Goal: Task Accomplishment & Management: Use online tool/utility

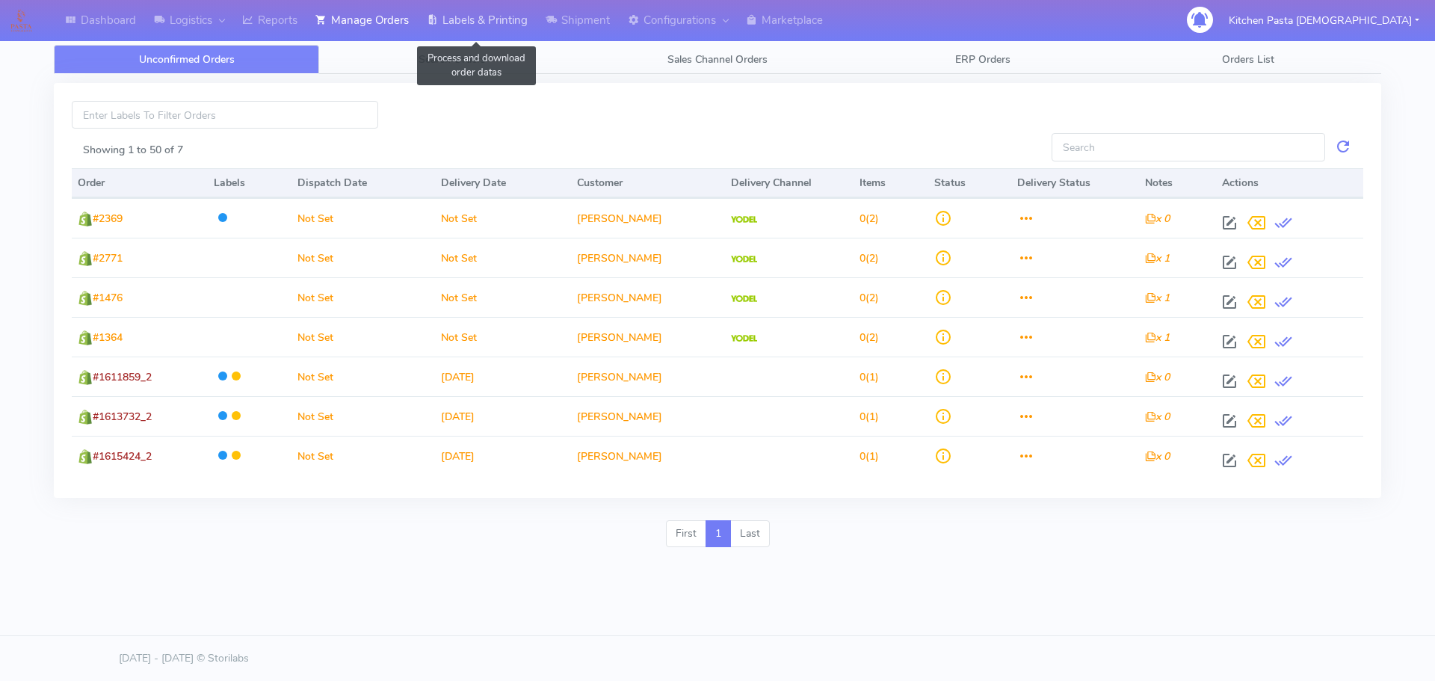
click at [485, 28] on link "Labels & Printing" at bounding box center [477, 20] width 119 height 41
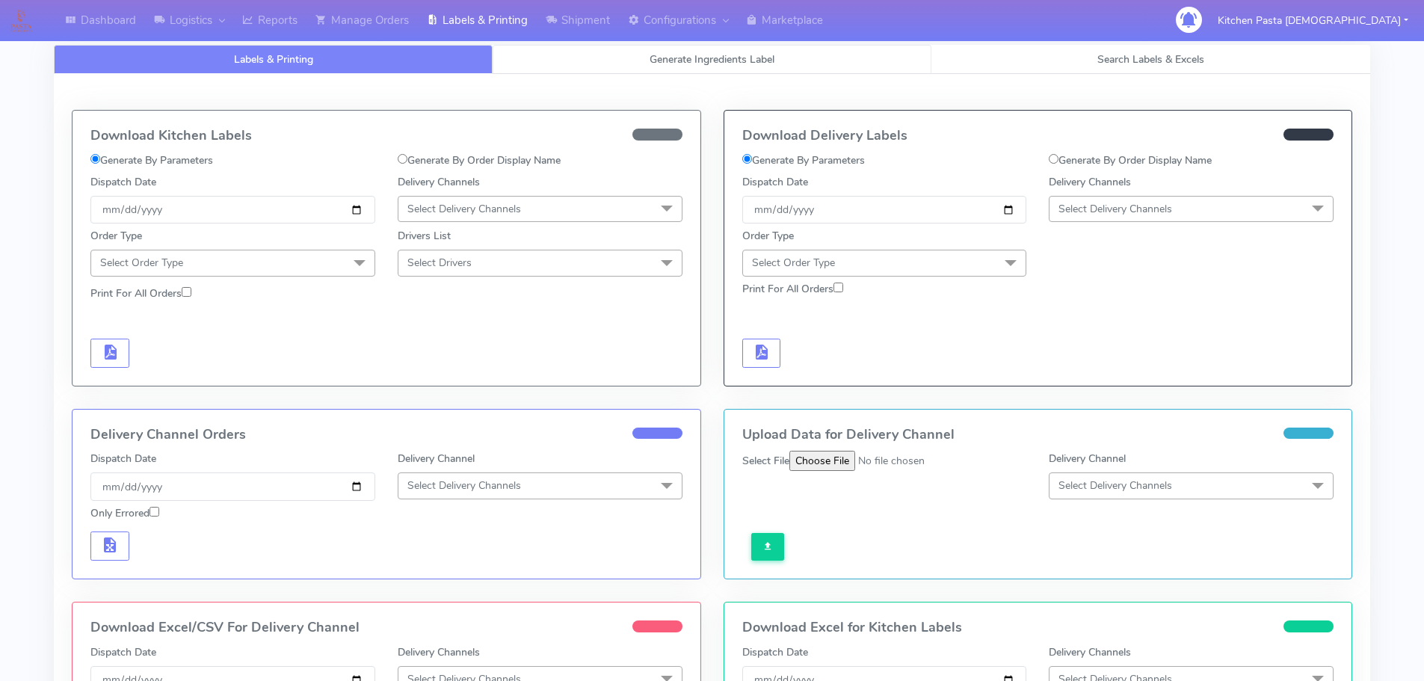
click at [541, 62] on link "Generate Ingredients Label" at bounding box center [712, 59] width 439 height 29
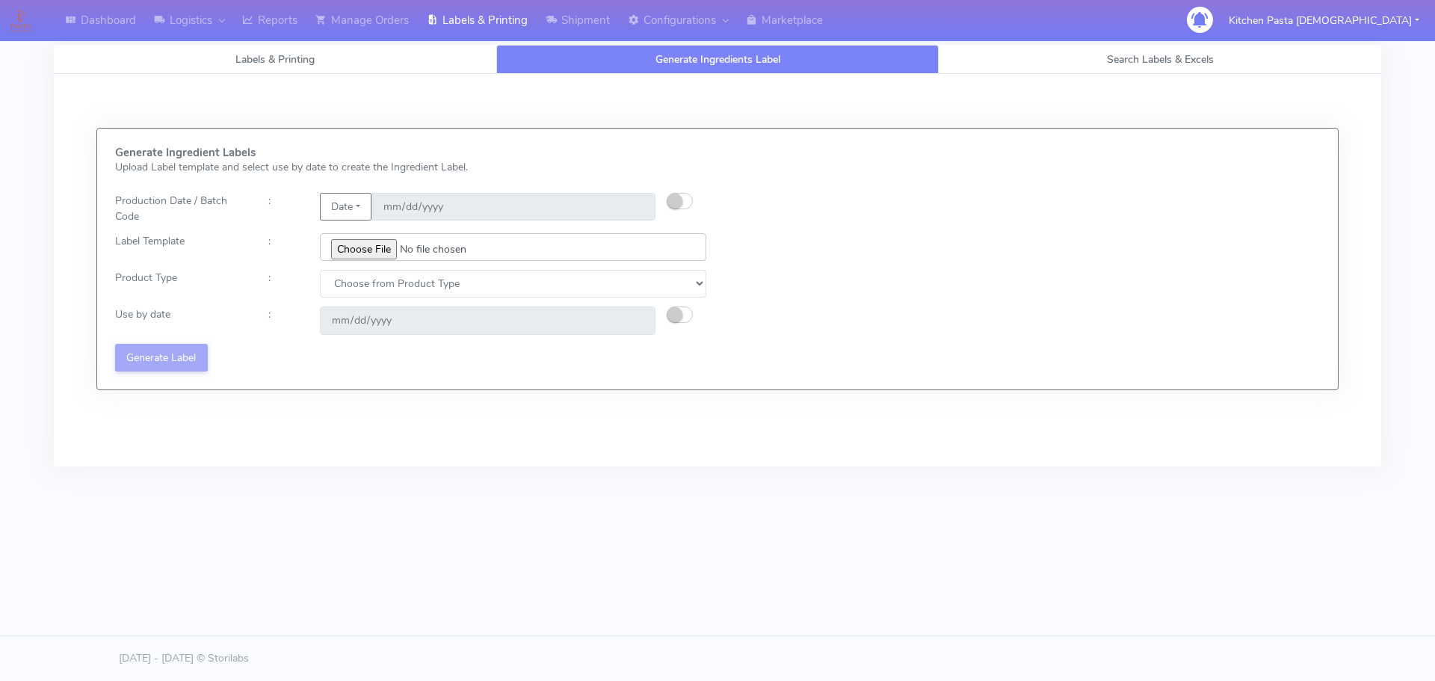
click at [379, 244] on input "file" at bounding box center [513, 247] width 387 height 28
type input "C:\fakepath\Ecom_238 V2.jpg"
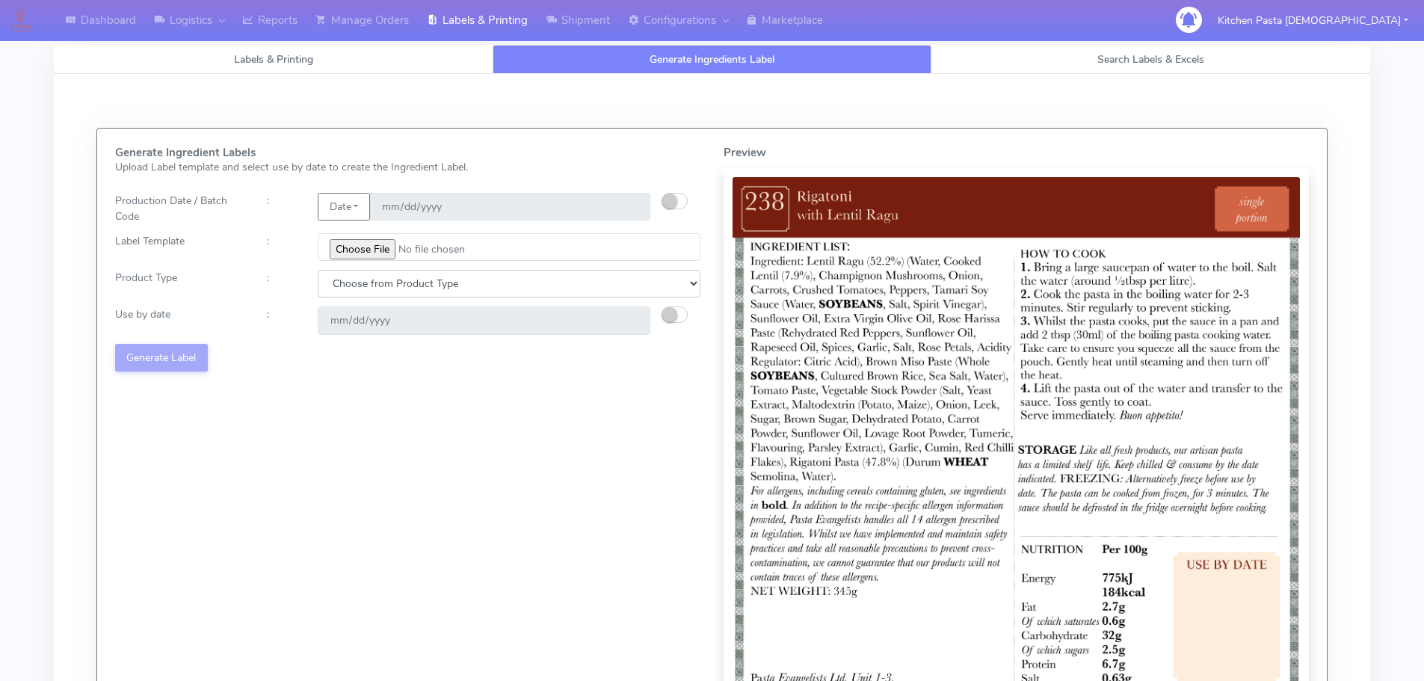
drag, startPoint x: 415, startPoint y: 280, endPoint x: 401, endPoint y: 295, distance: 20.6
click at [414, 281] on select "Choose from Product Type ECOM ERETAIL CIRCULAR CIRC_DESERTS LASAGNE" at bounding box center [509, 284] width 383 height 28
select select "0"
click at [318, 270] on select "Choose from Product Type ECOM ERETAIL CIRCULAR CIRC_DESERTS LASAGNE" at bounding box center [509, 284] width 383 height 28
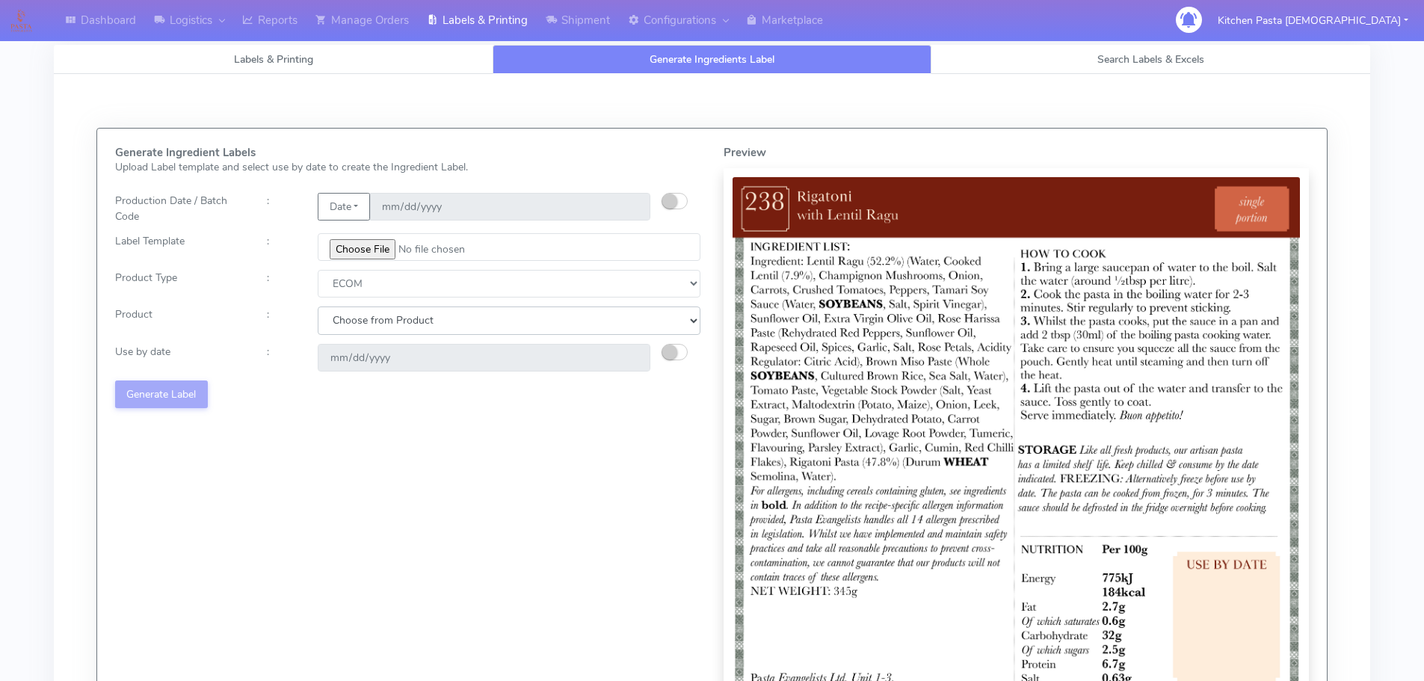
click at [355, 321] on select "Choose from Product PLAIN PASTA (EXCEPT HURRA) HURRA FILLED PASTA BUTTER (INTER…" at bounding box center [509, 321] width 383 height 28
select select "0"
click at [318, 307] on select "Choose from Product PLAIN PASTA (EXCEPT HURRA) HURRA FILLED PASTA BUTTER (INTER…" at bounding box center [509, 321] width 383 height 28
click at [673, 344] on button "button" at bounding box center [675, 352] width 26 height 16
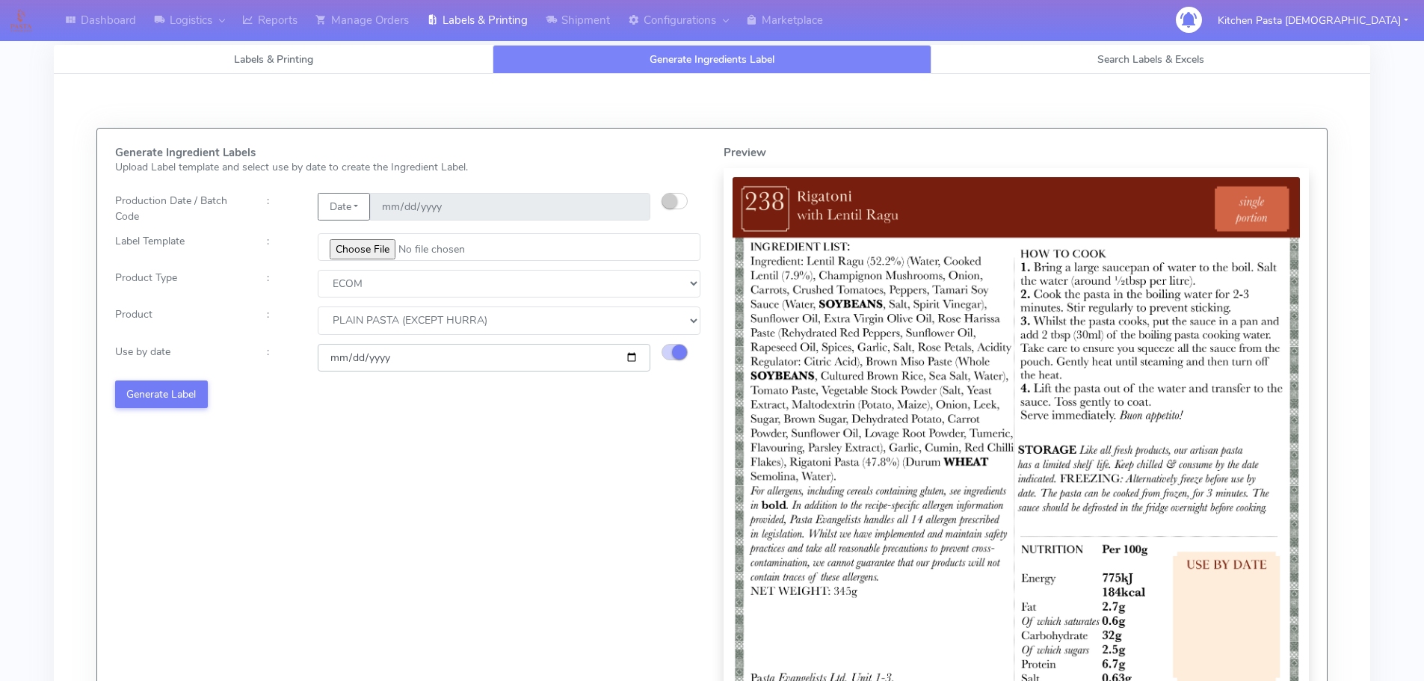
click at [628, 356] on input "2025-08-29" at bounding box center [484, 358] width 333 height 28
type input "2025-09-05"
click at [141, 395] on button "Generate Label" at bounding box center [161, 395] width 93 height 28
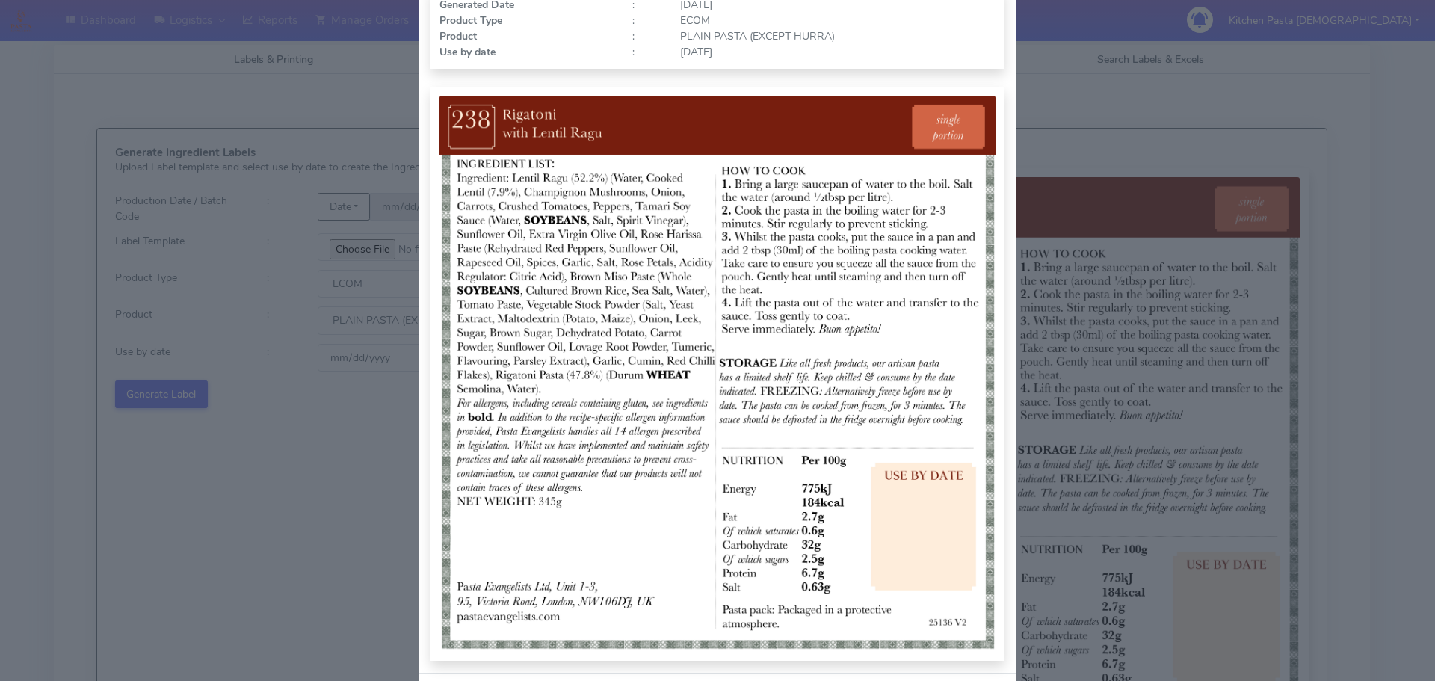
scroll to position [155, 0]
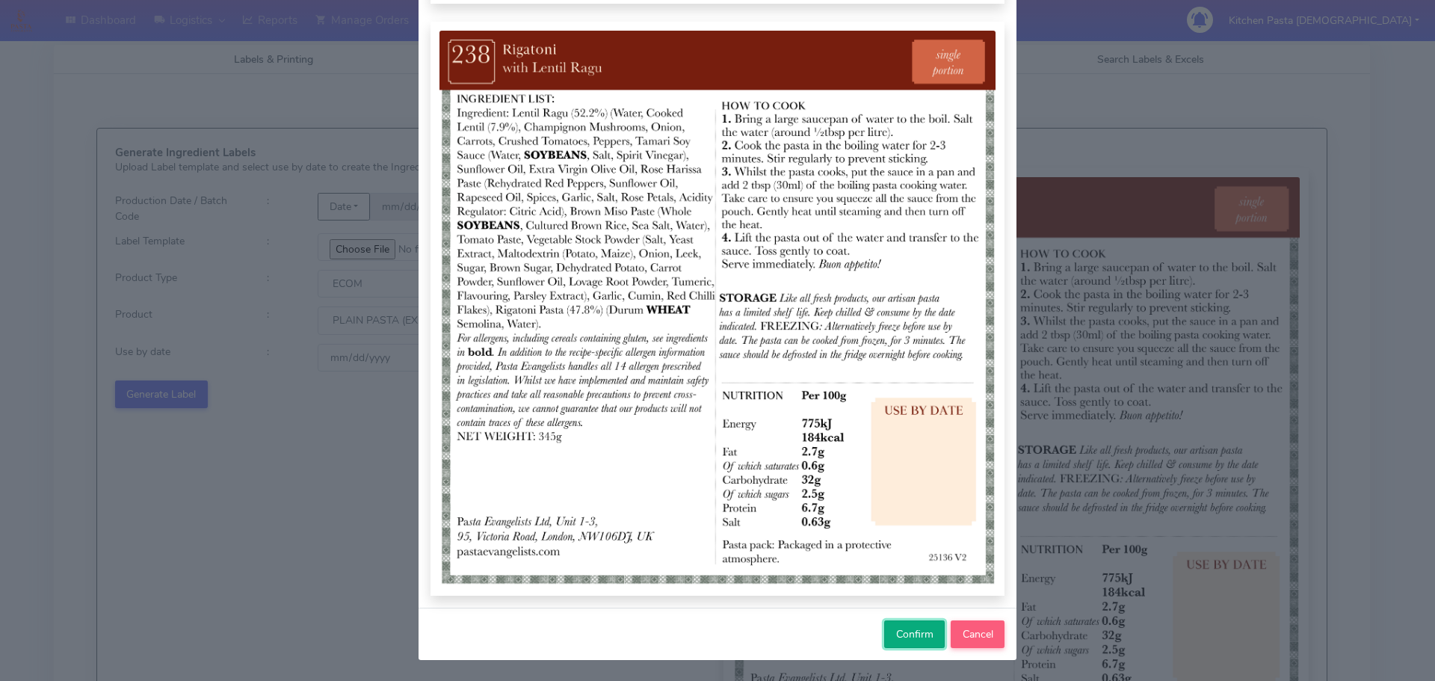
click at [908, 623] on button "Confirm" at bounding box center [914, 635] width 61 height 28
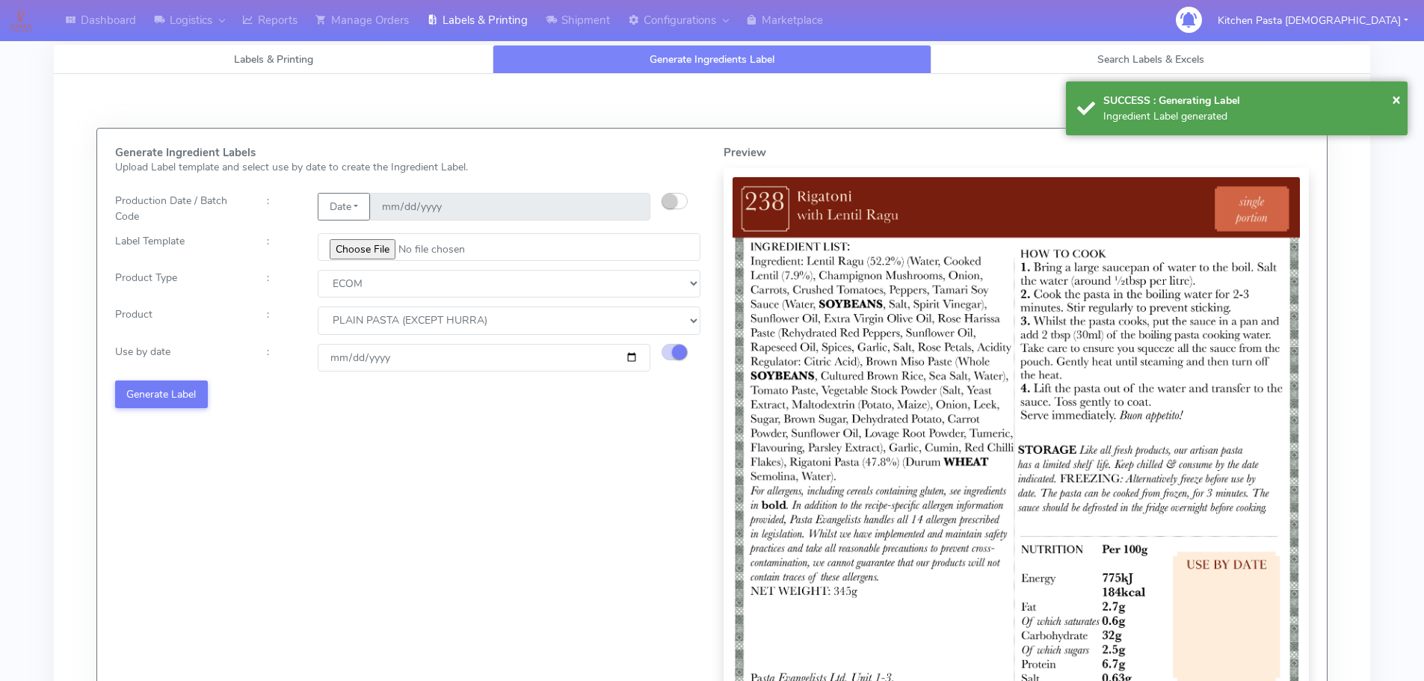
select select
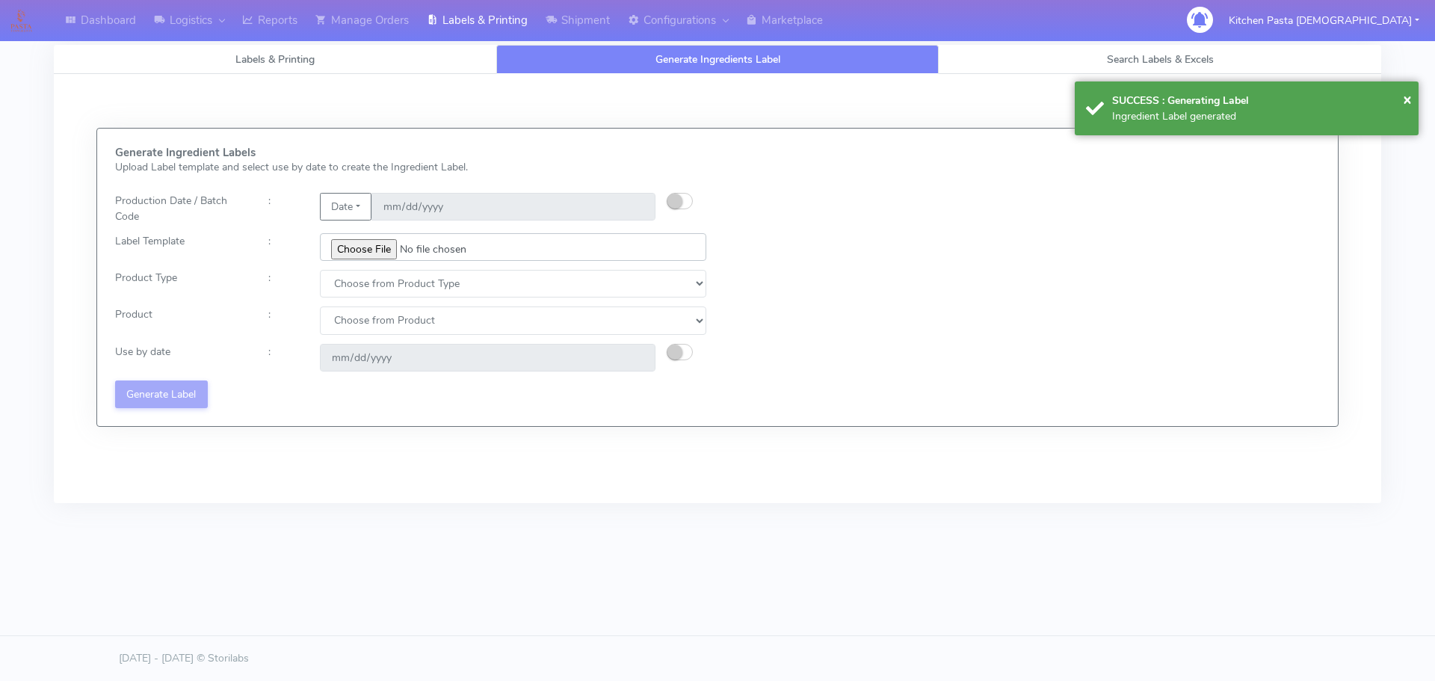
click at [387, 247] on input "file" at bounding box center [513, 247] width 387 height 28
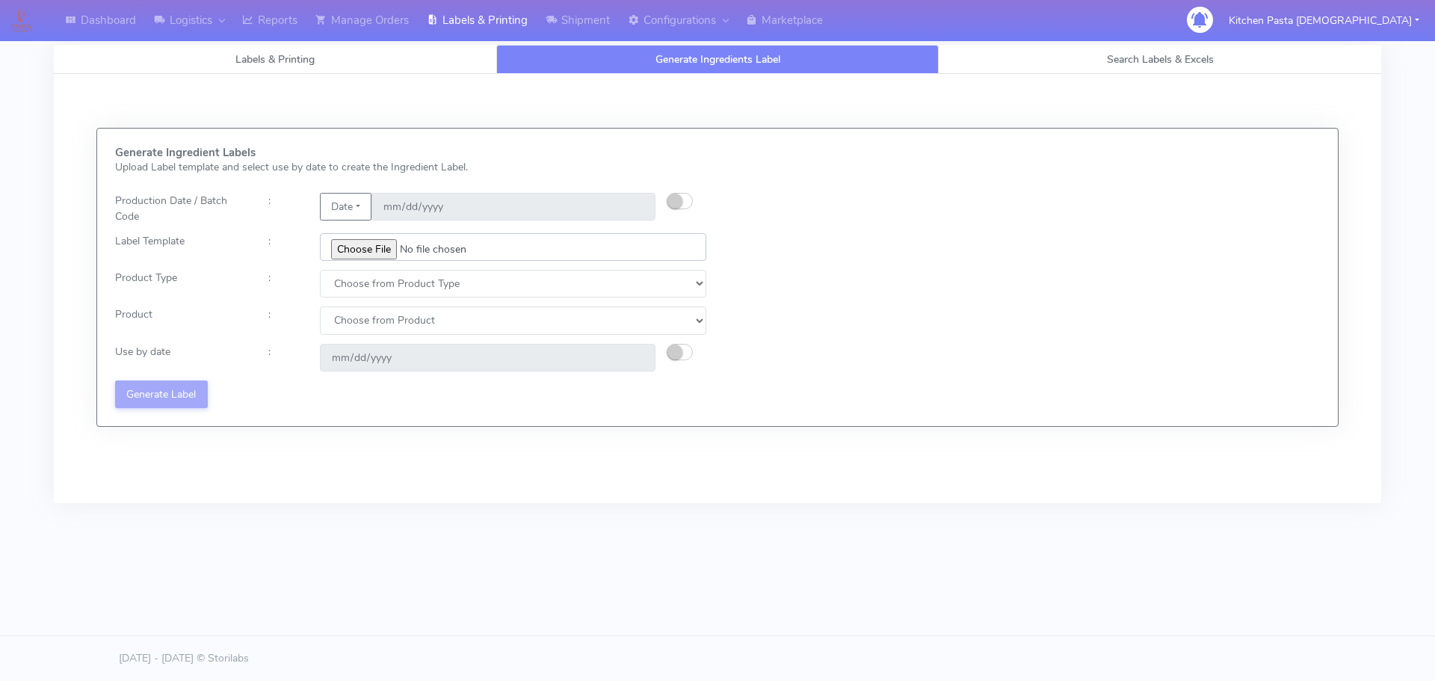
type input "C:\fakepath\Ecom_239 V2.jpg"
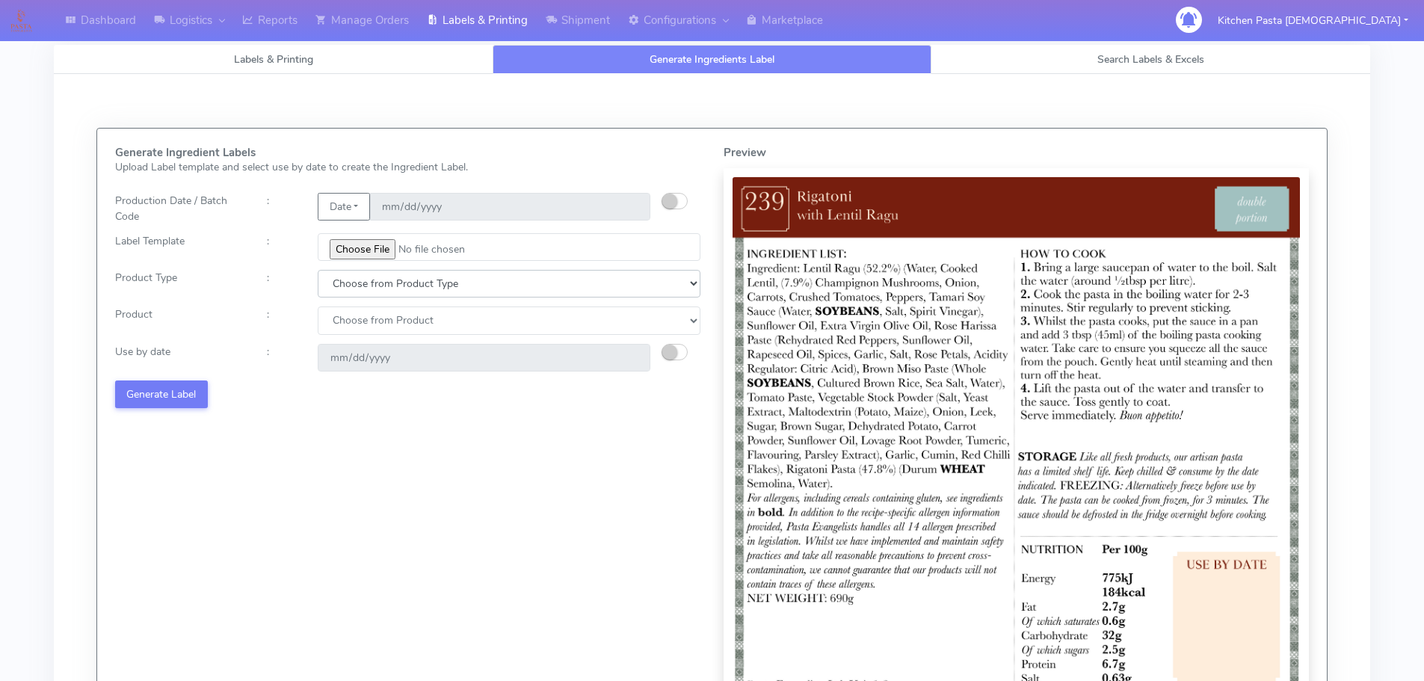
click at [398, 282] on select "Choose from Product Type ECOM ERETAIL CIRCULAR CIRC_DESERTS LASAGNE" at bounding box center [509, 284] width 383 height 28
select select "0"
click at [318, 270] on select "Choose from Product Type ECOM ERETAIL CIRCULAR CIRC_DESERTS LASAGNE" at bounding box center [509, 284] width 383 height 28
click at [353, 328] on select "Choose from Product PLAIN PASTA (EXCEPT HURRA) HURRA FILLED PASTA BUTTER (INTER…" at bounding box center [509, 321] width 383 height 28
select select "0"
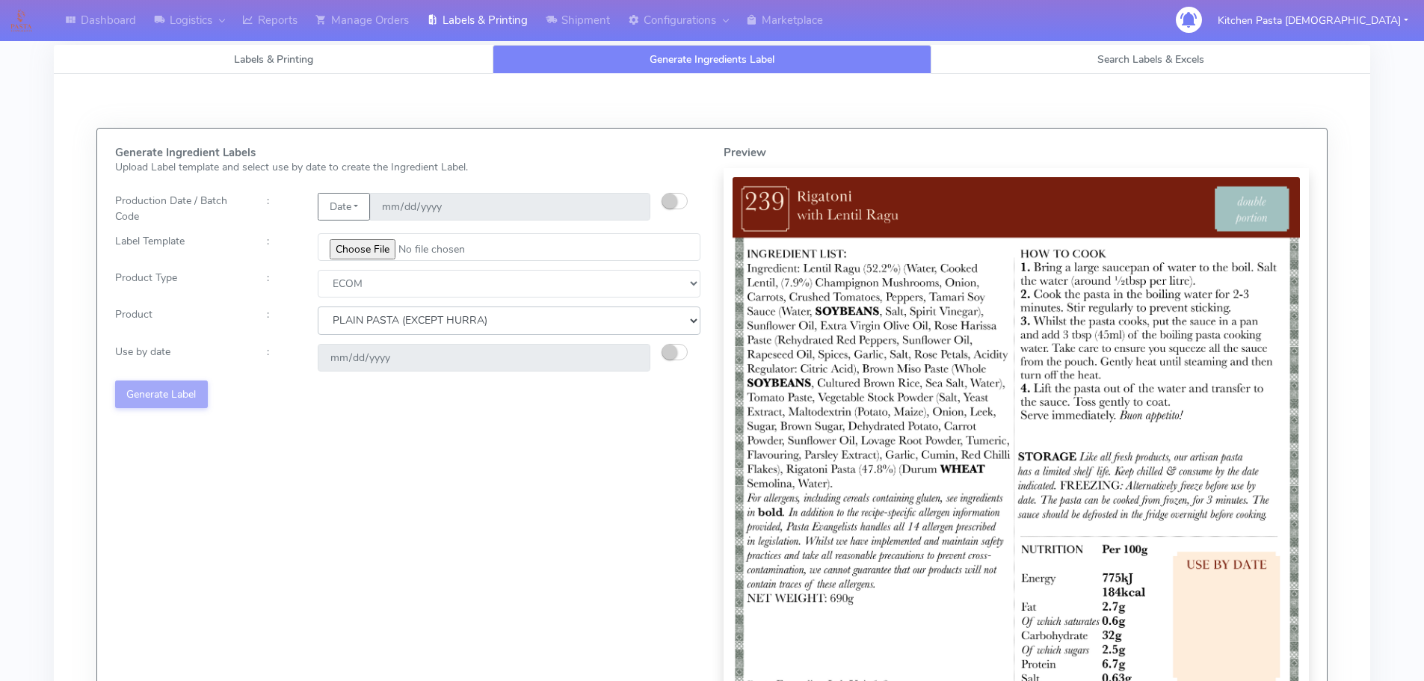
click at [318, 307] on select "Choose from Product PLAIN PASTA (EXCEPT HURRA) HURRA FILLED PASTA BUTTER (INTER…" at bounding box center [509, 321] width 383 height 28
click at [662, 354] on small "button" at bounding box center [669, 352] width 15 height 15
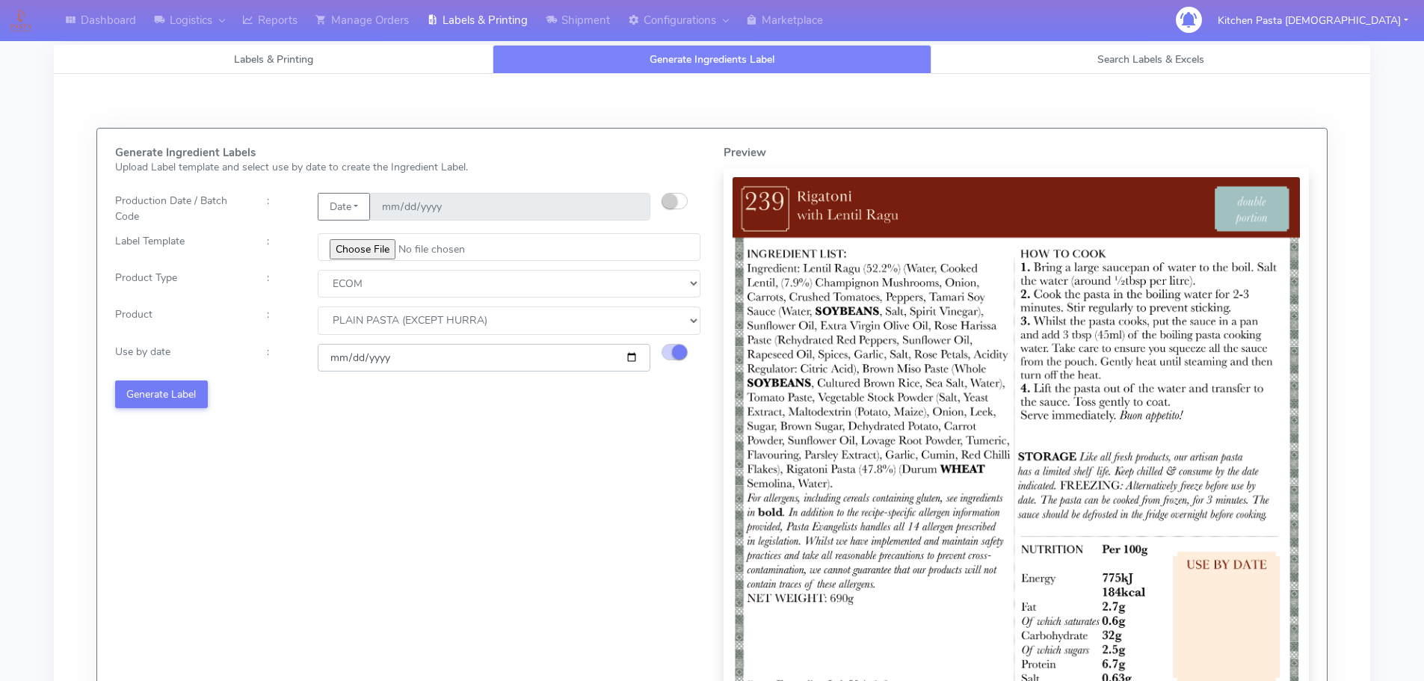
click at [625, 354] on input "2025-08-29" at bounding box center [484, 358] width 333 height 28
click at [625, 356] on input "2025-08-29" at bounding box center [484, 358] width 333 height 28
click at [628, 356] on input "2025-08-29" at bounding box center [484, 358] width 333 height 28
type input "2025-09-05"
click at [191, 399] on button "Generate Label" at bounding box center [161, 395] width 93 height 28
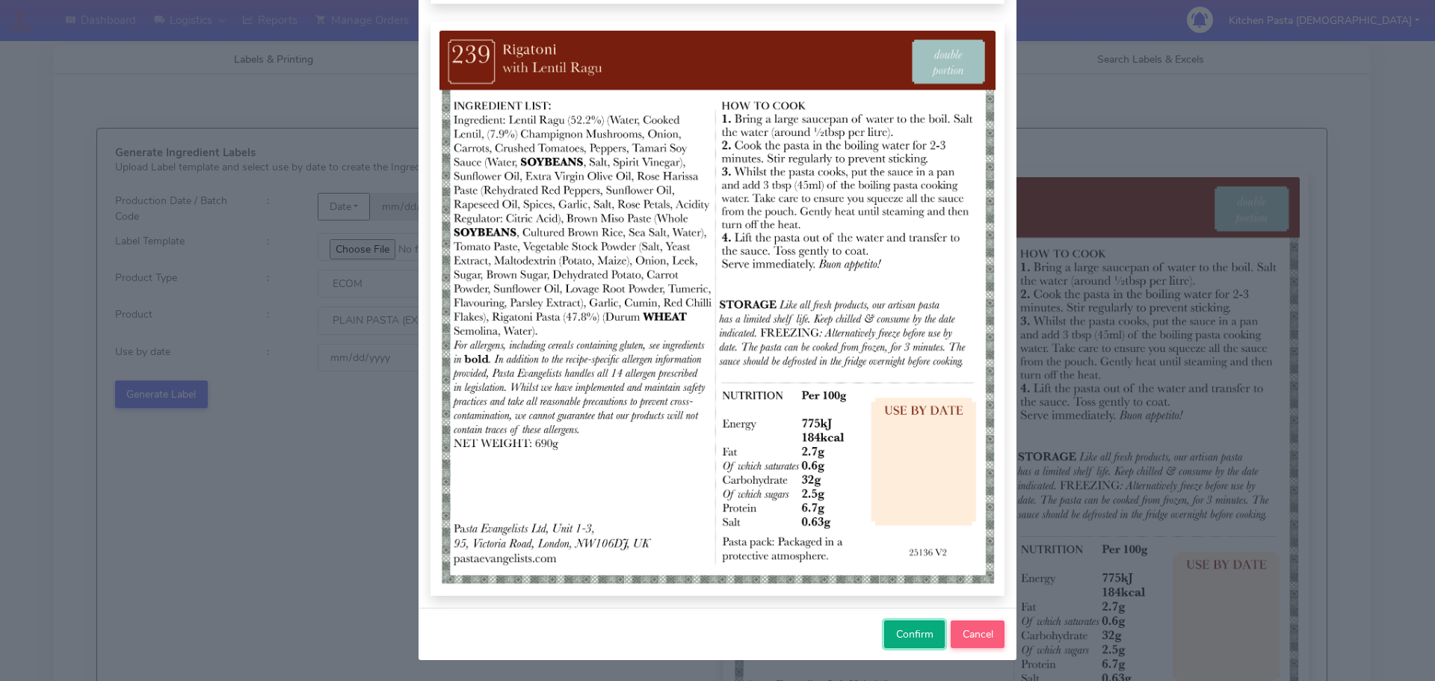
click at [906, 635] on span "Confirm" at bounding box center [914, 634] width 37 height 14
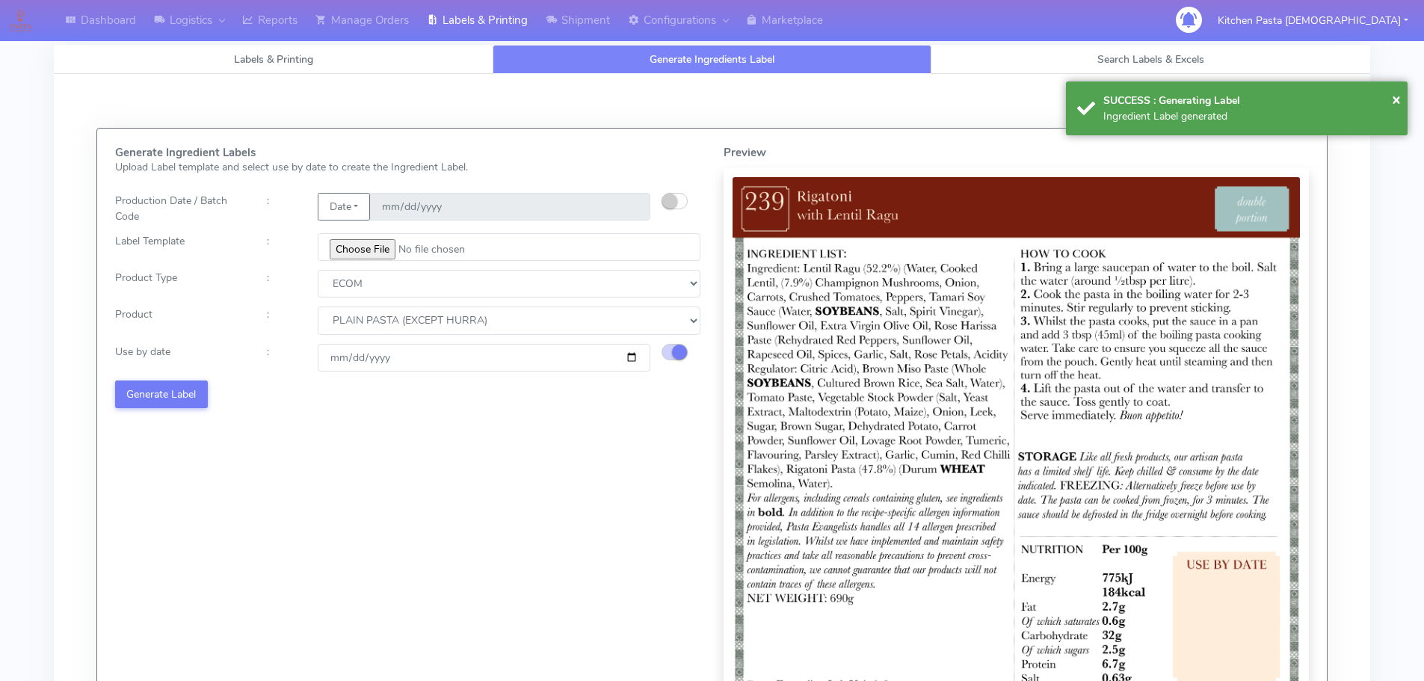
select select
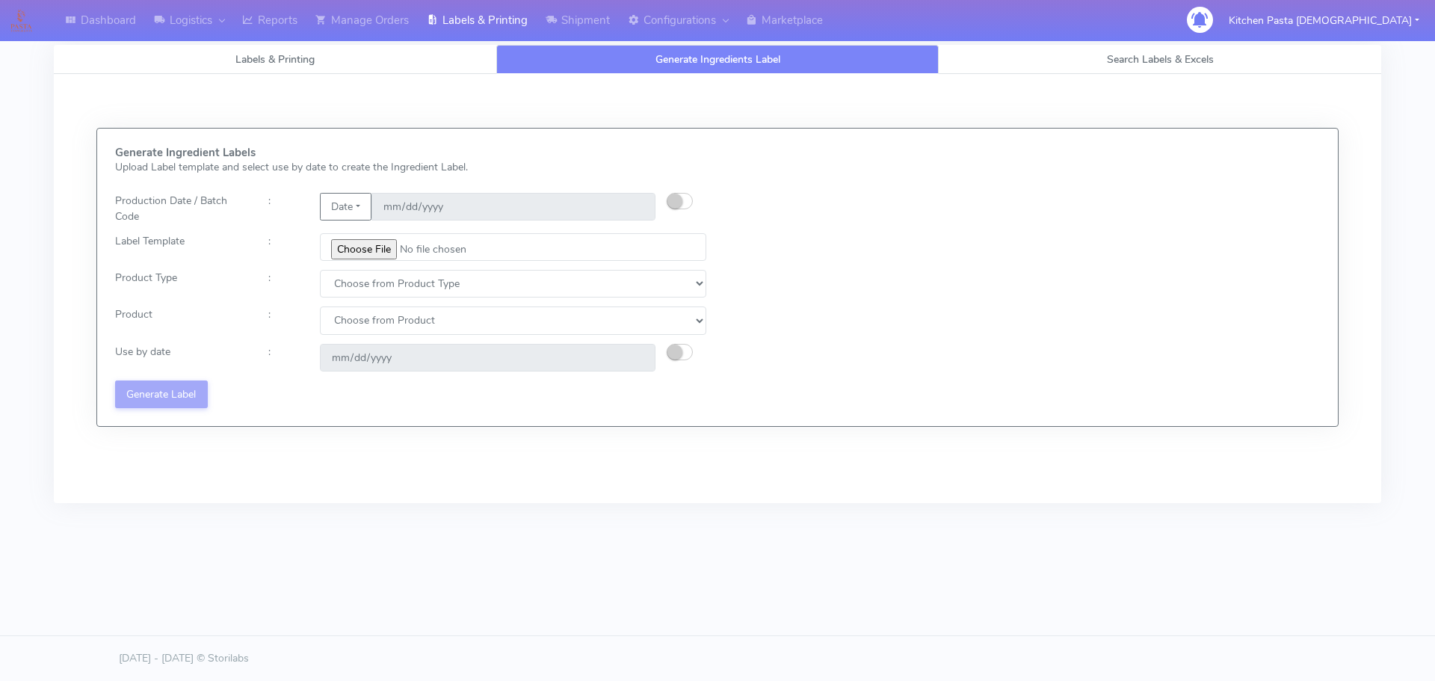
click at [1035, 369] on div "Generate Ingredient Labels Upload Label template and select use by date to crea…" at bounding box center [718, 278] width 1228 height 262
click at [354, 203] on button "Date" at bounding box center [346, 207] width 52 height 28
click at [685, 203] on button "button" at bounding box center [680, 201] width 26 height 16
click at [641, 207] on input "date" at bounding box center [514, 207] width 284 height 28
type input "[DATE]"
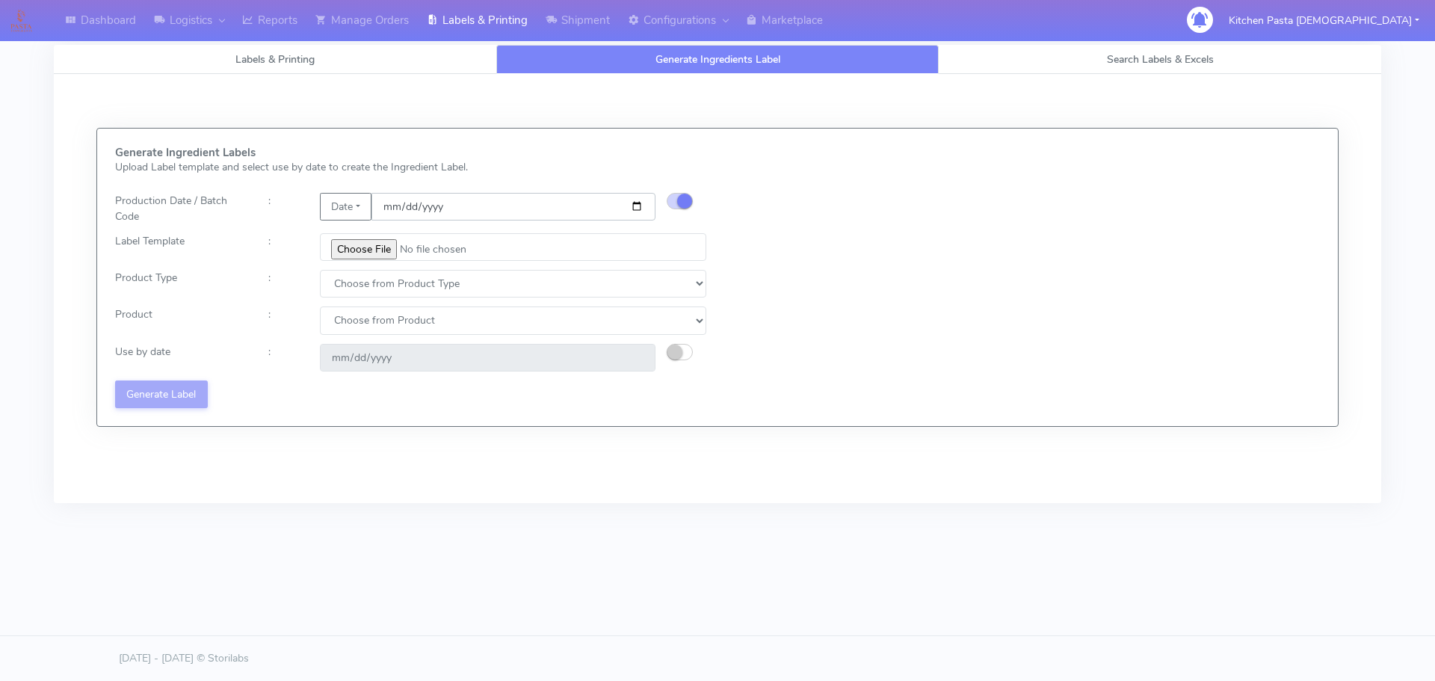
type input "2025-08-29"
click at [346, 255] on input "file" at bounding box center [513, 247] width 387 height 28
type input "C:\fakepath\Pasta Evangelists Lobster crab and prawn ravioli dinner kit for 2 v…"
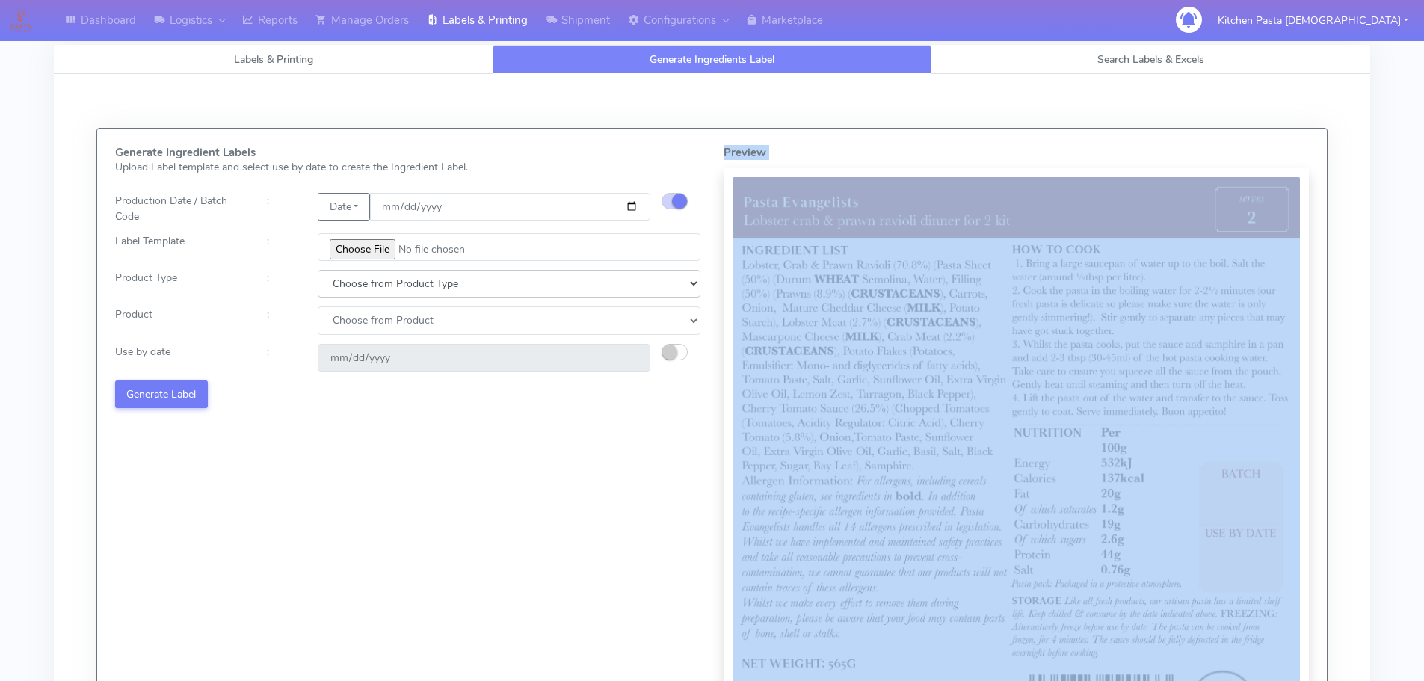
click at [366, 289] on select "Choose from Product Type ECOM ERETAIL CIRCULAR CIRC_DESERTS LASAGNE" at bounding box center [509, 284] width 383 height 28
select select "1"
click at [318, 270] on select "Choose from Product Type ECOM ERETAIL CIRCULAR CIRC_DESERTS LASAGNE" at bounding box center [509, 284] width 383 height 28
drag, startPoint x: 350, startPoint y: 324, endPoint x: 352, endPoint y: 333, distance: 10.0
click at [352, 331] on select "Choose from Product PLAIN PASTA FILLED PASTA BUTTER (INTERNAL PRODUCTION) BUTTE…" at bounding box center [509, 321] width 383 height 28
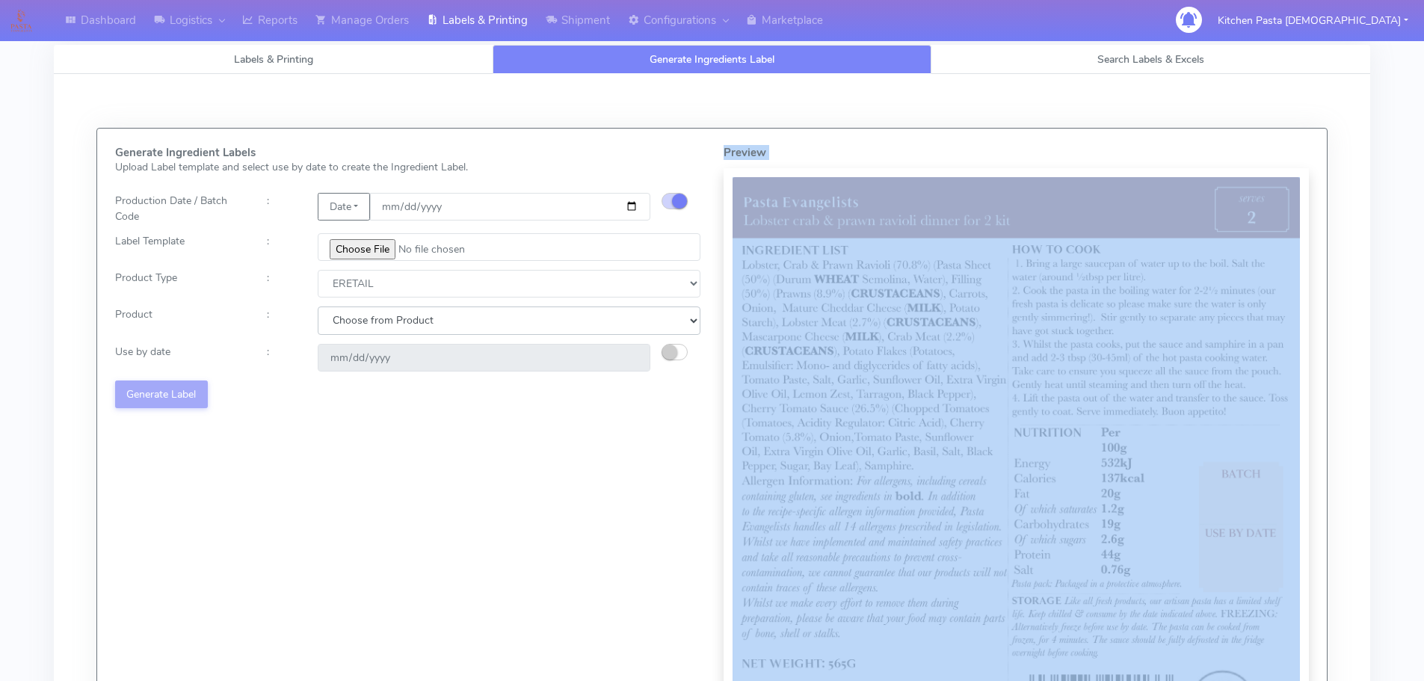
select select "0"
click at [318, 307] on select "Choose from Product PLAIN PASTA FILLED PASTA BUTTER (INTERNAL PRODUCTION) BUTTE…" at bounding box center [509, 321] width 383 height 28
type input "[DATE]"
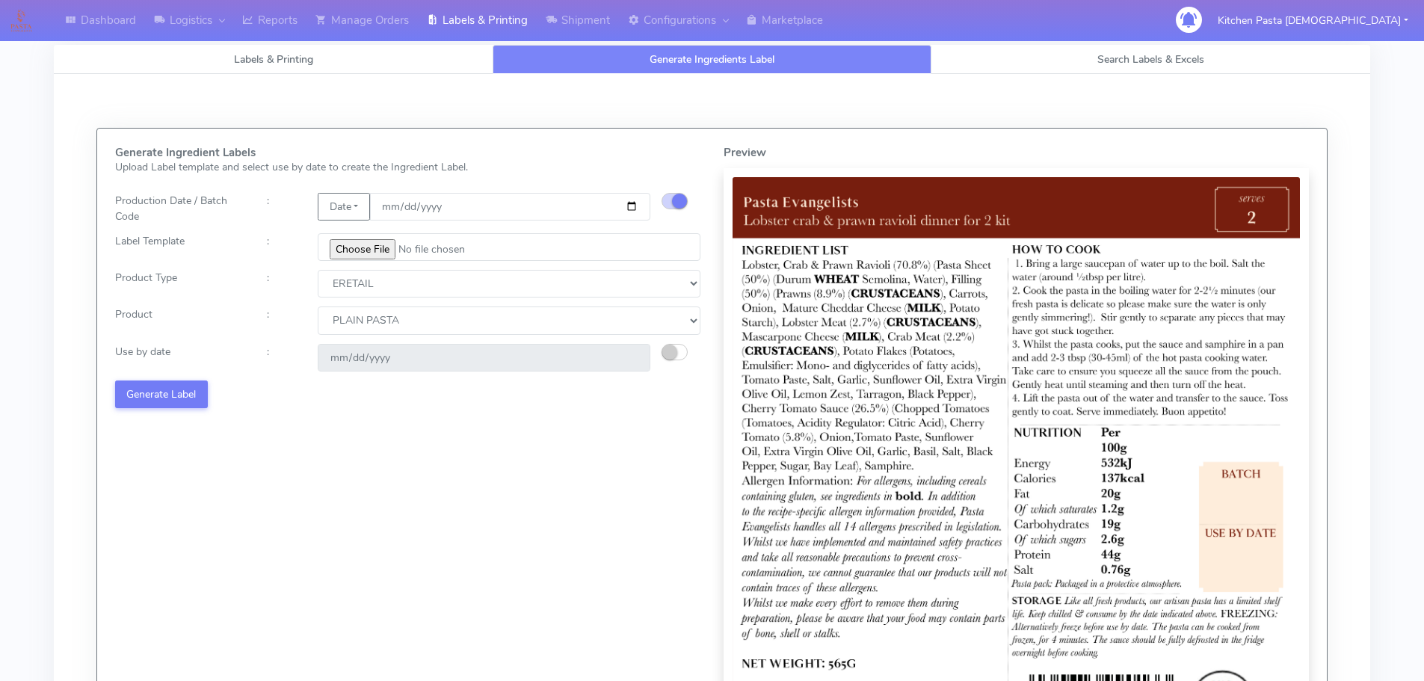
click at [659, 353] on div "[DATE]" at bounding box center [484, 358] width 355 height 28
click at [661, 353] on div "Use by date : 2025-09-01" at bounding box center [408, 358] width 609 height 28
click at [669, 353] on small "button" at bounding box center [669, 352] width 15 height 15
click at [627, 357] on input "[DATE]" at bounding box center [484, 358] width 333 height 28
click at [605, 435] on div "Generate Ingredient Labels Upload Label template and select use by date to crea…" at bounding box center [408, 450] width 609 height 607
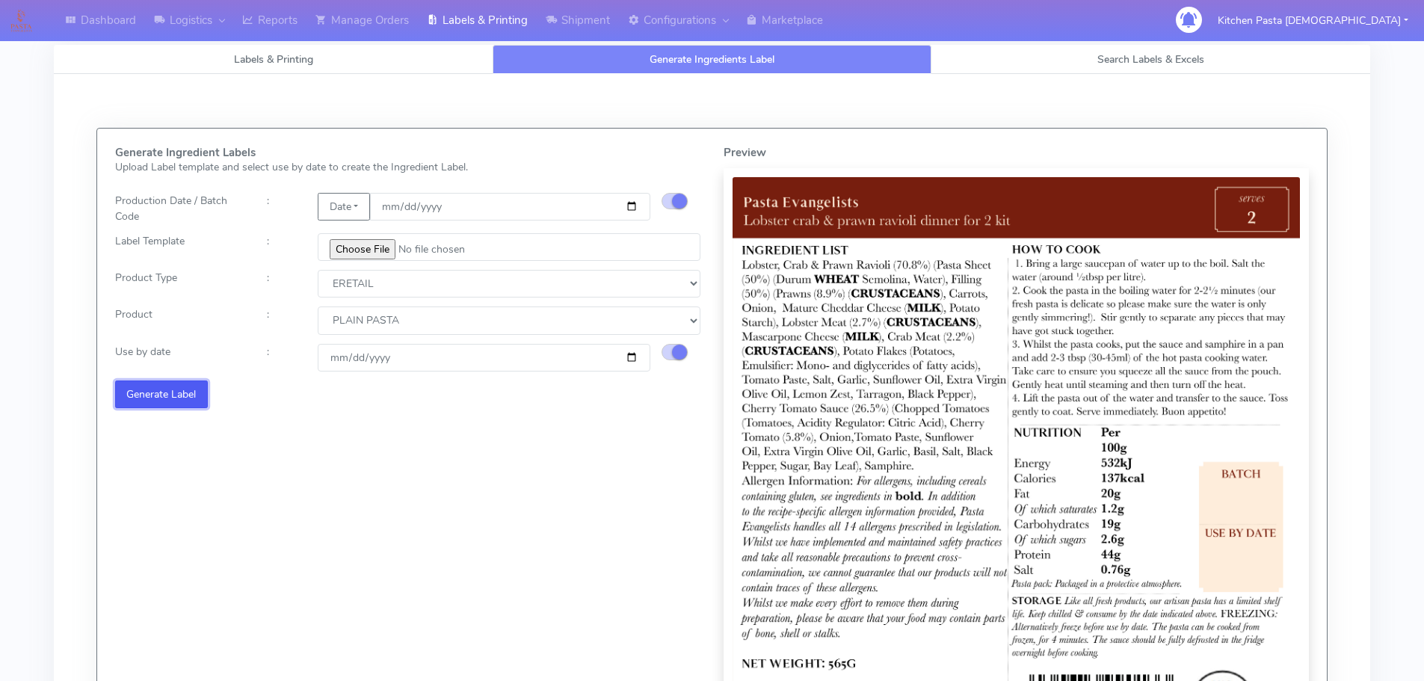
click at [177, 392] on button "Generate Label" at bounding box center [161, 395] width 93 height 28
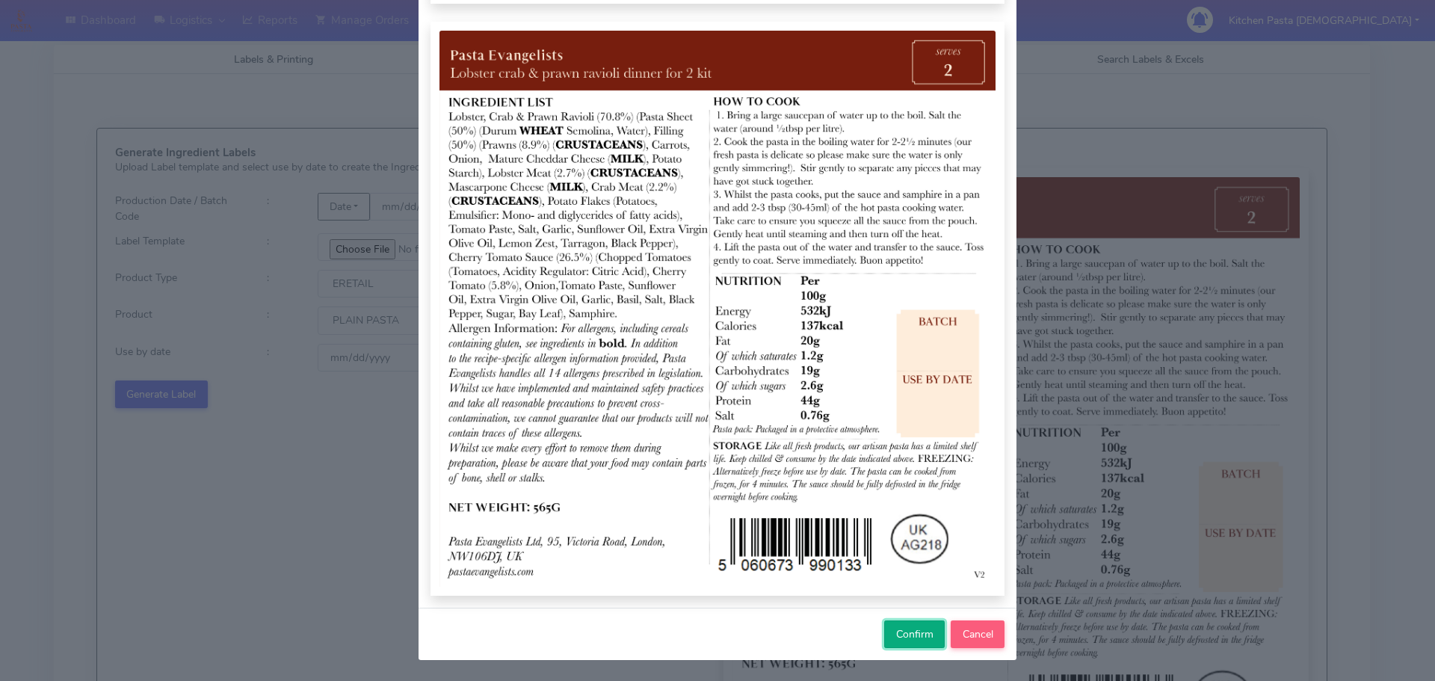
click at [923, 629] on span "Confirm" at bounding box center [914, 634] width 37 height 14
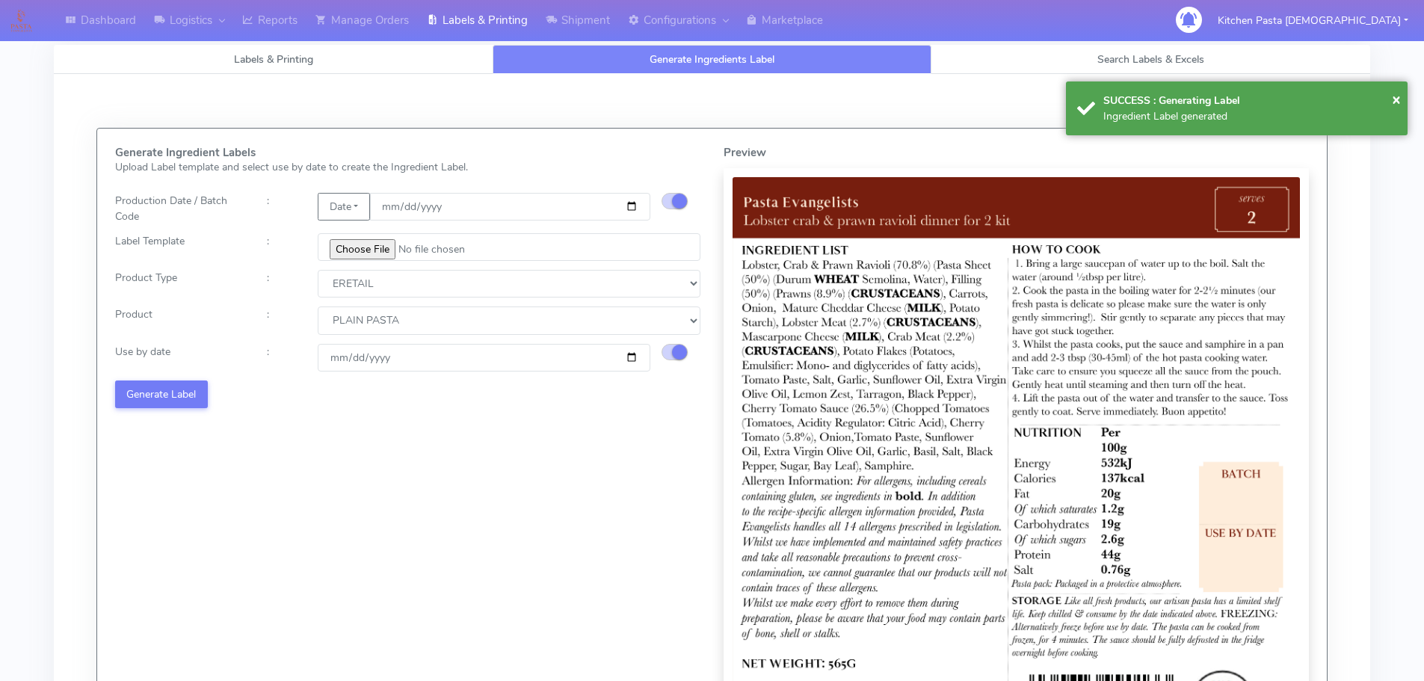
select select
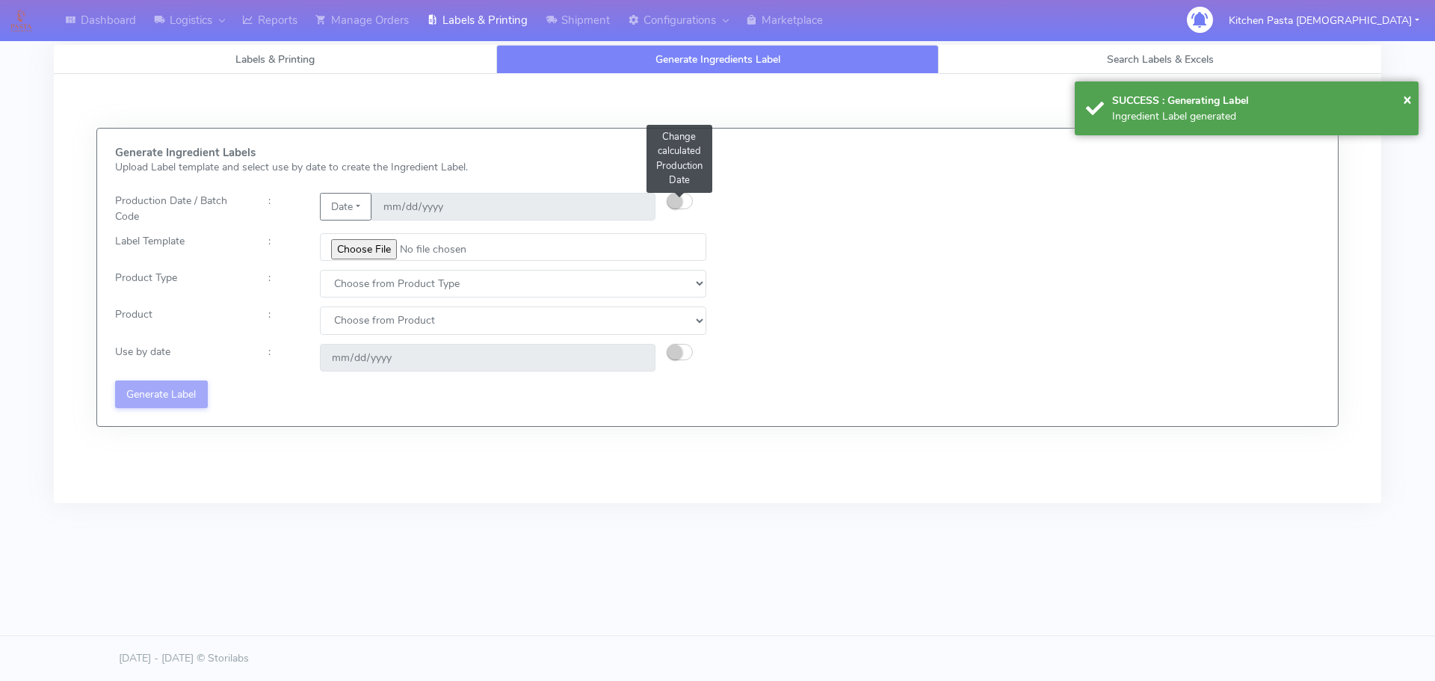
click at [684, 197] on button "button" at bounding box center [680, 201] width 26 height 16
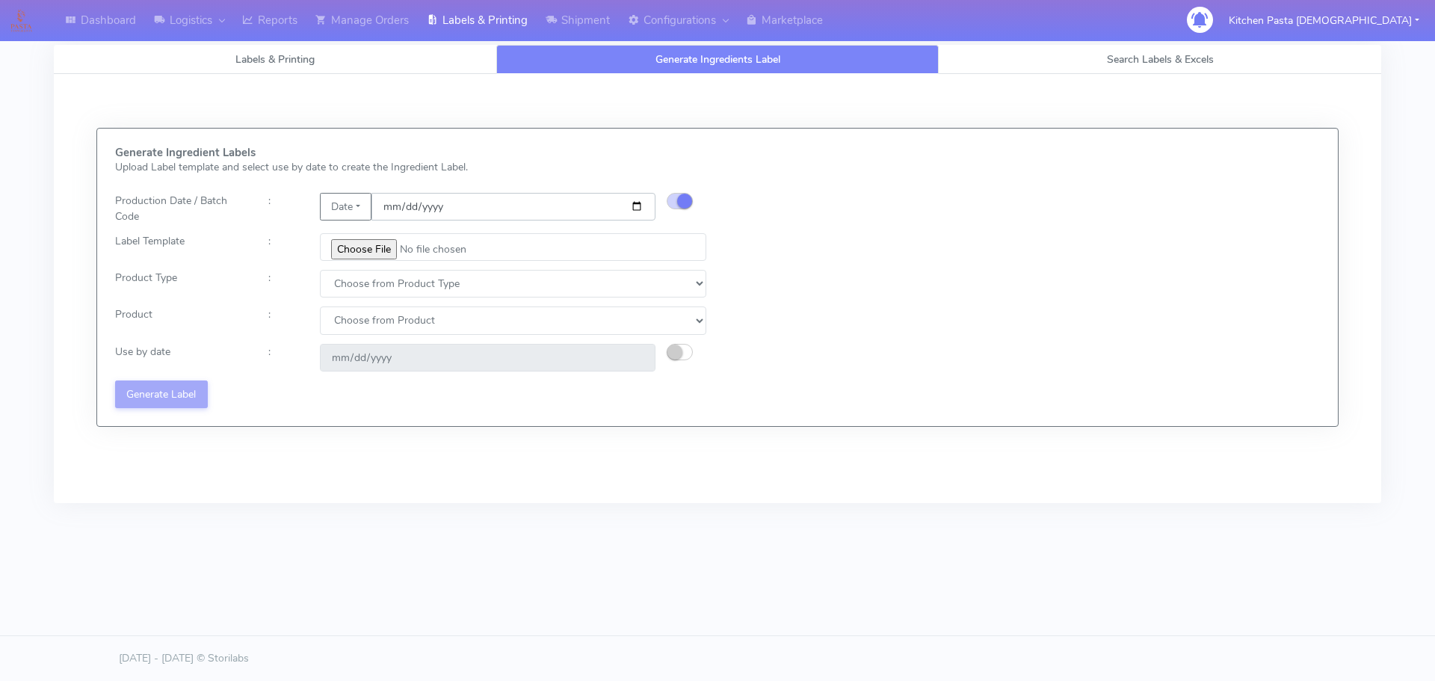
click at [638, 206] on input "date" at bounding box center [514, 207] width 284 height 28
type input "[DATE]"
click at [371, 249] on input "file" at bounding box center [513, 247] width 387 height 28
type input "C:\fakepath\Pasta [DEMOGRAPHIC_DATA] spicy 'nduja mafaldine kit for 2 v5.jpg"
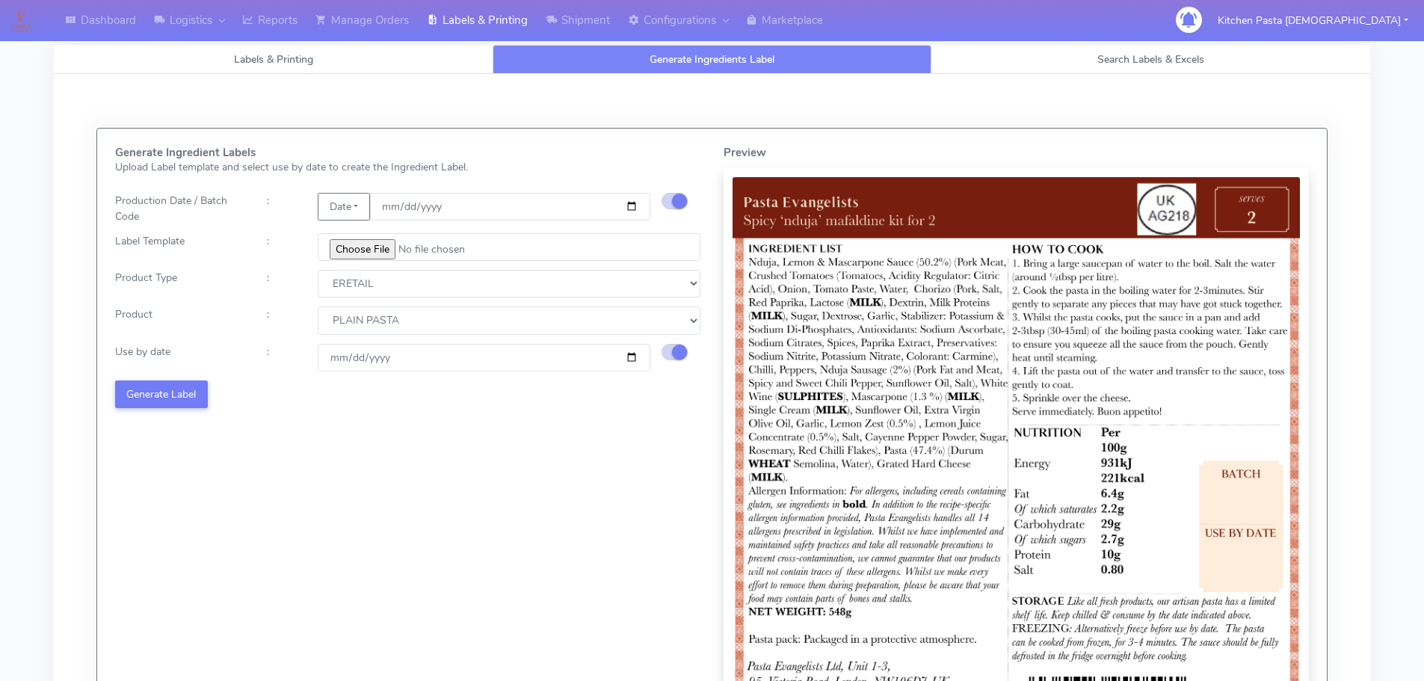
select select "1"
select select "0"
click at [174, 387] on button "Generate Label" at bounding box center [161, 395] width 93 height 28
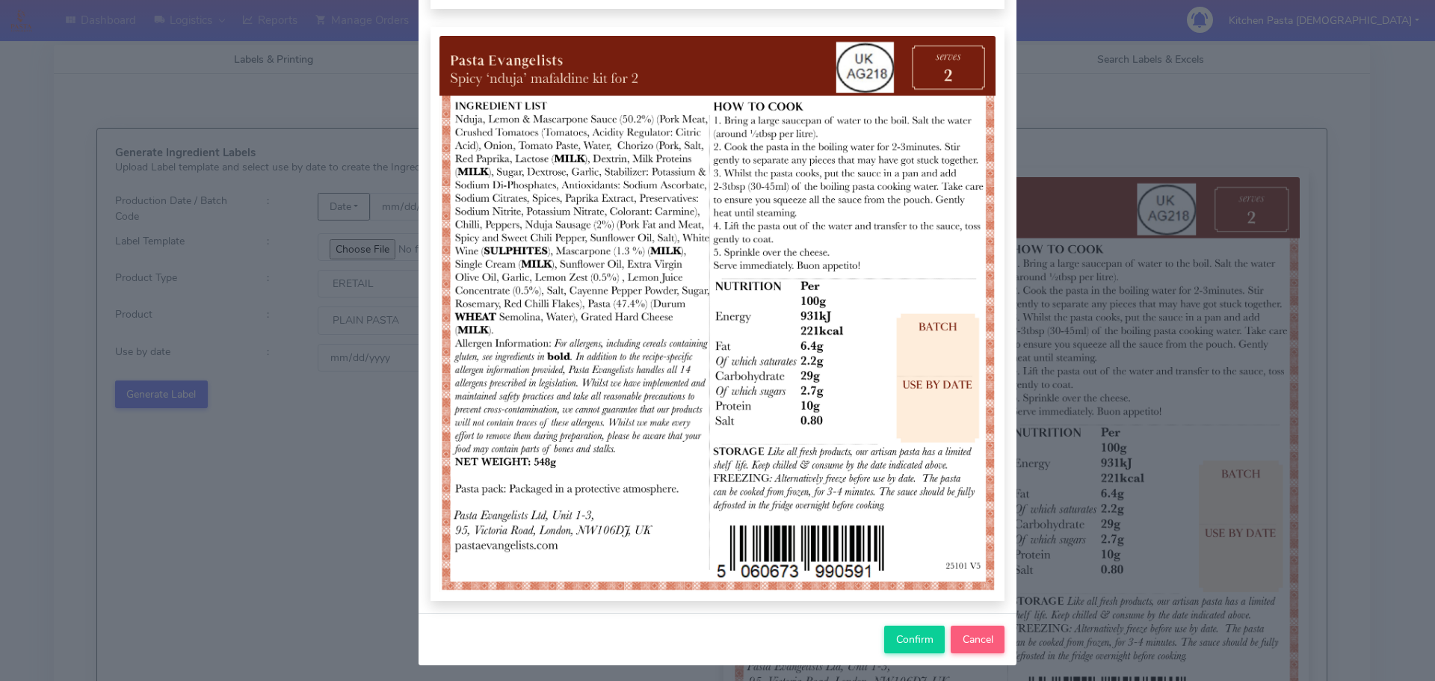
scroll to position [155, 0]
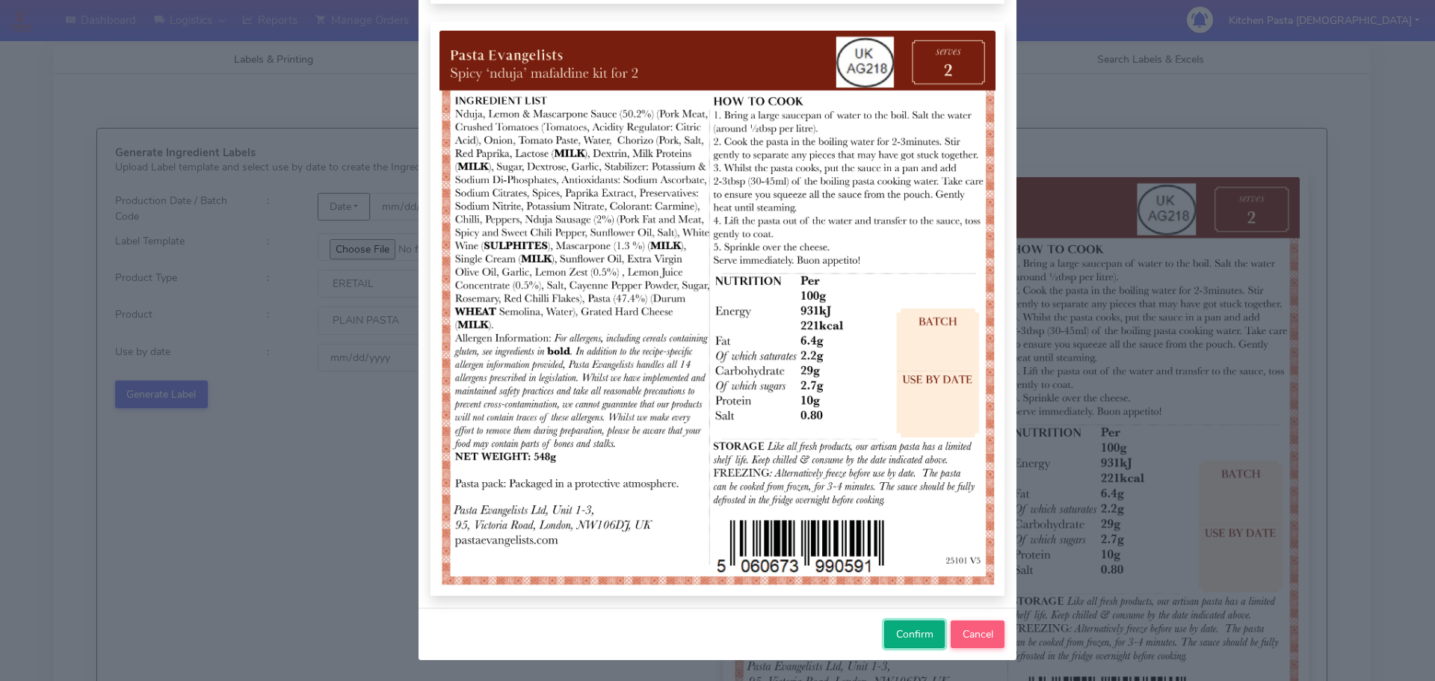
click at [905, 632] on span "Confirm" at bounding box center [914, 634] width 37 height 14
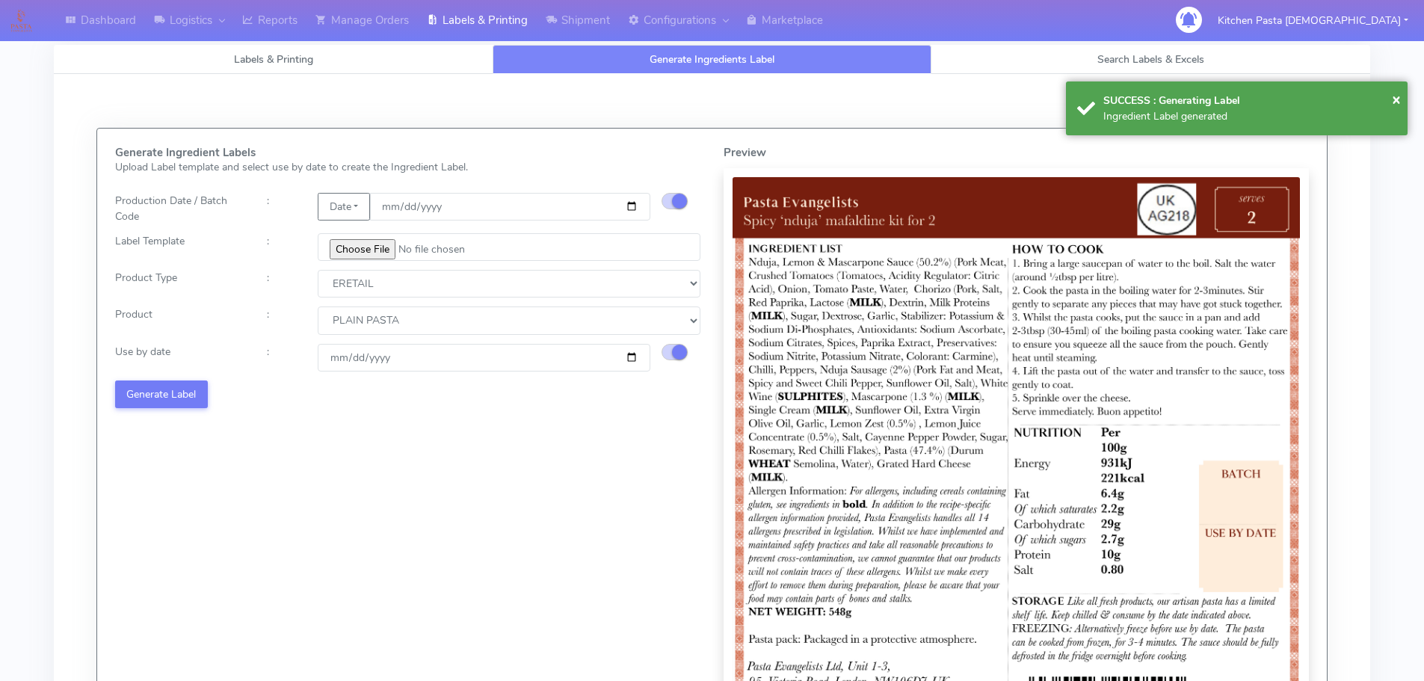
select select
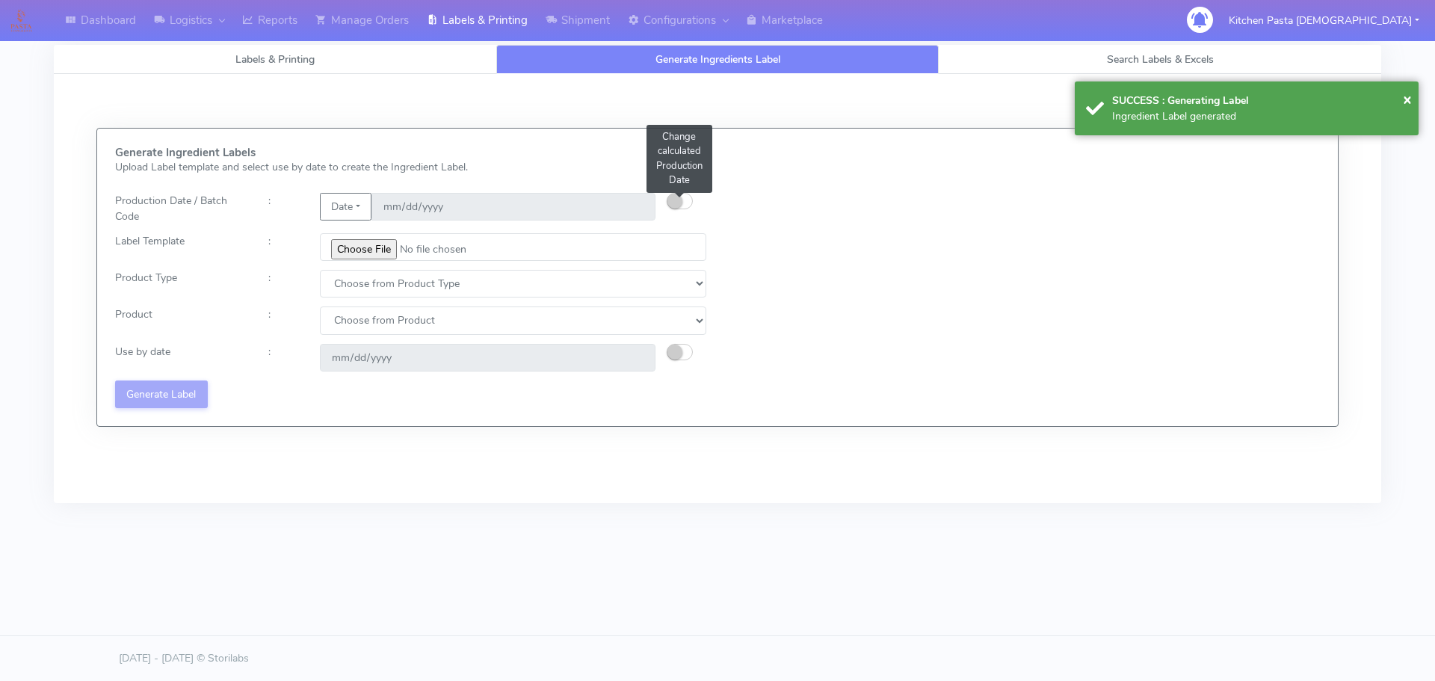
drag, startPoint x: 685, startPoint y: 201, endPoint x: 783, endPoint y: 87, distance: 150.0
click at [685, 201] on button "button" at bounding box center [680, 201] width 26 height 16
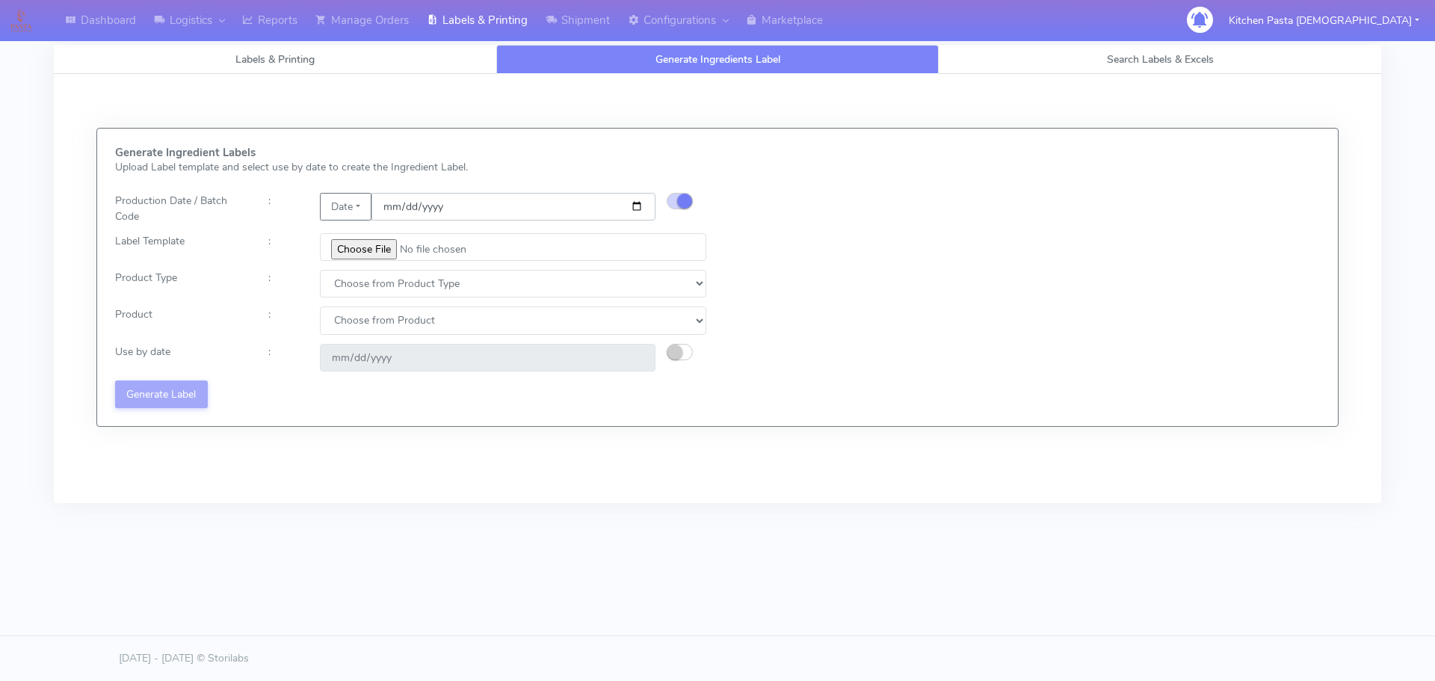
click at [634, 201] on input "date" at bounding box center [514, 207] width 284 height 28
type input "[DATE]"
click at [365, 253] on input "file" at bounding box center [513, 247] width 387 height 28
type input "C:\fakepath\Pasta Evangelists Carbonara Spaghetti dinner kit for 2 v4.jpg"
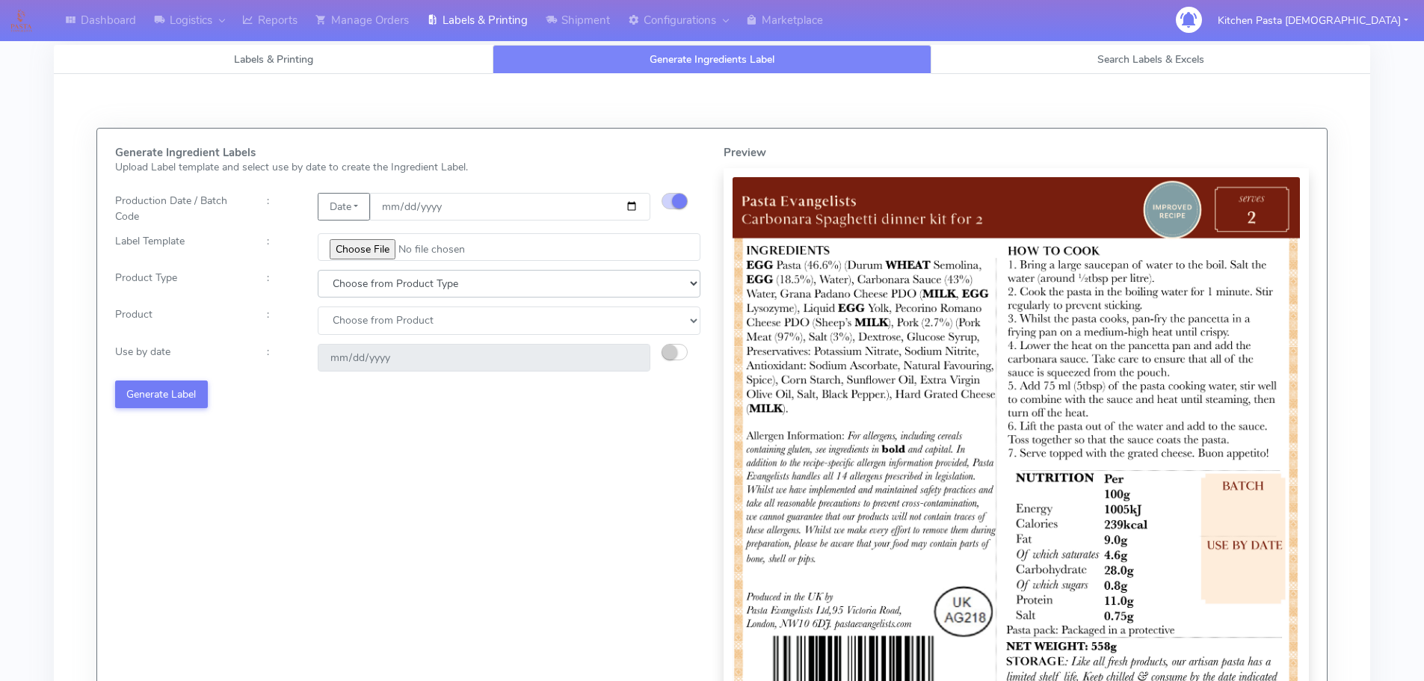
drag, startPoint x: 410, startPoint y: 281, endPoint x: 406, endPoint y: 293, distance: 12.5
click at [410, 281] on select "Choose from Product Type ECOM ERETAIL CIRCULAR CIRC_DESERTS LASAGNE" at bounding box center [509, 284] width 383 height 28
select select "1"
click at [318, 270] on select "Choose from Product Type ECOM ERETAIL CIRCULAR CIRC_DESERTS LASAGNE" at bounding box center [509, 284] width 383 height 28
select select
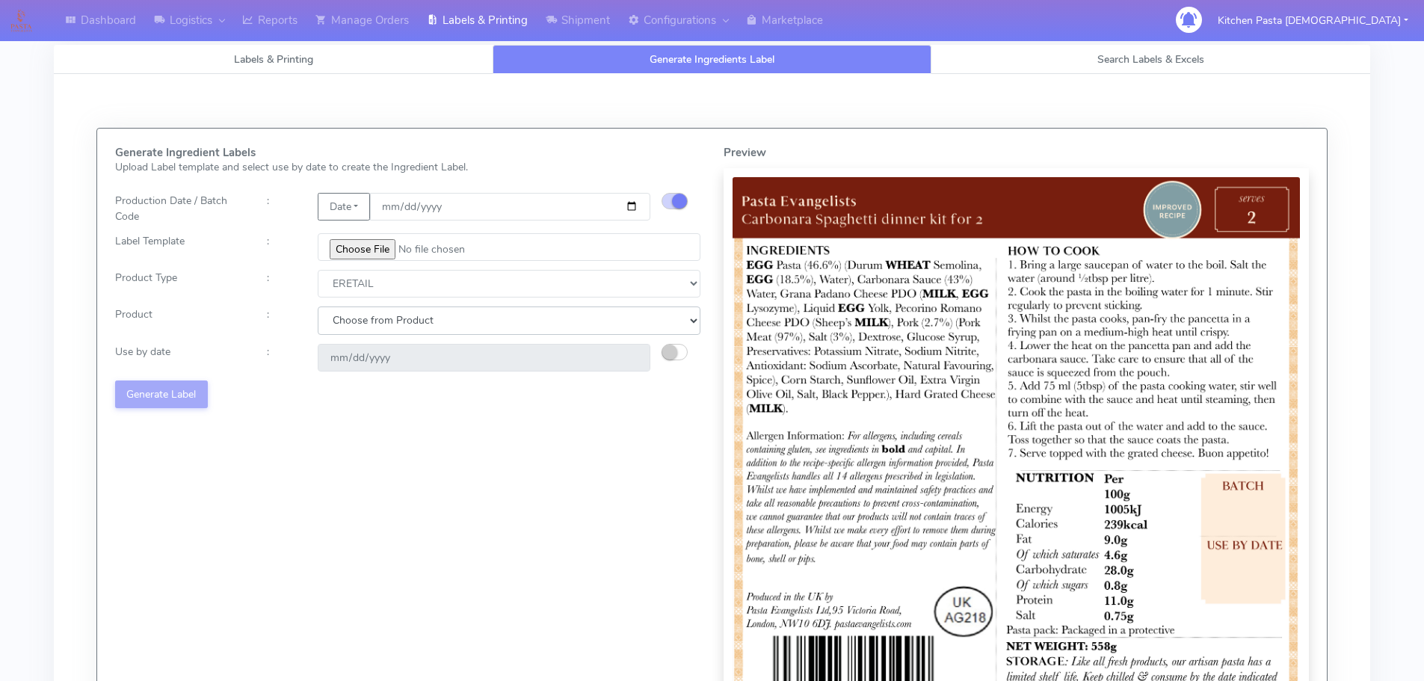
click at [372, 327] on select "Choose from Product PLAIN PASTA FILLED PASTA BUTTER (INTERNAL PRODUCTION) BUTTE…" at bounding box center [509, 321] width 383 height 28
select select "0"
click at [318, 307] on select "Choose from Product PLAIN PASTA FILLED PASTA BUTTER (INTERNAL PRODUCTION) BUTTE…" at bounding box center [509, 321] width 383 height 28
click at [672, 350] on small "button" at bounding box center [669, 352] width 15 height 15
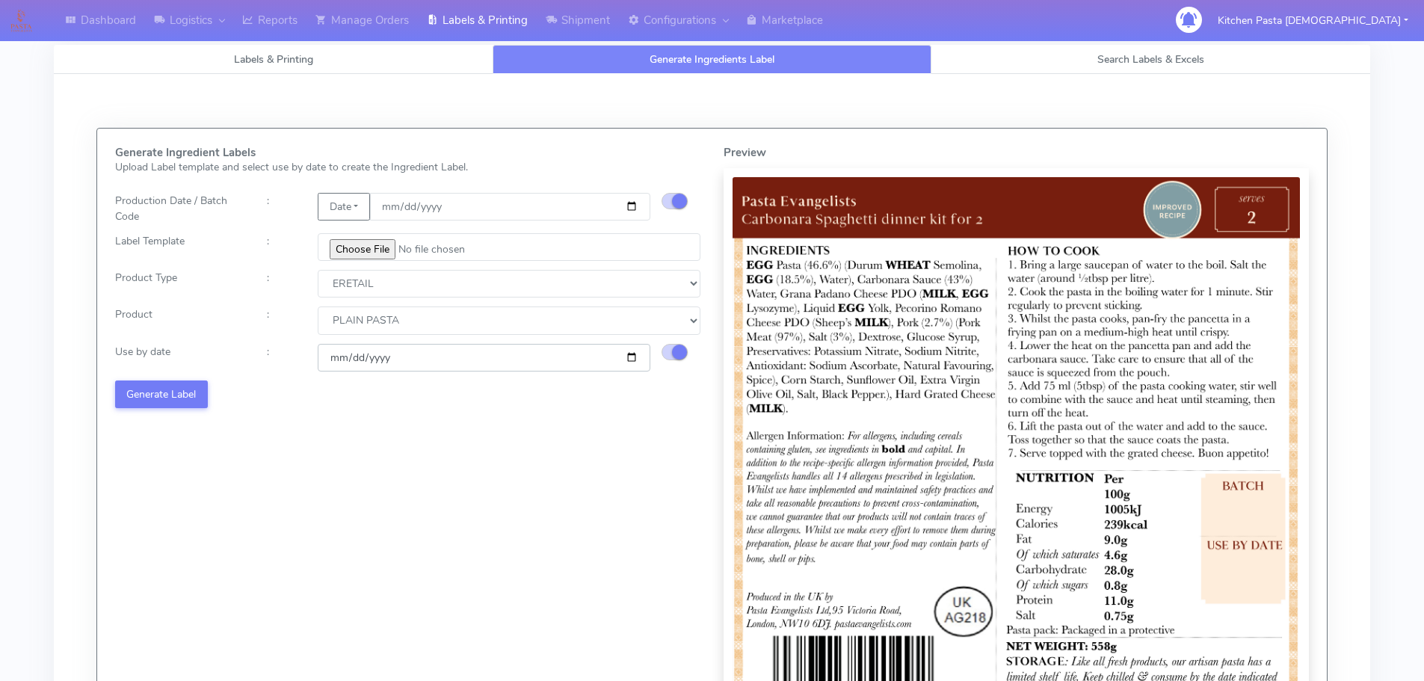
click at [629, 360] on input "[DATE]" at bounding box center [484, 358] width 333 height 28
type input "[DATE]"
click at [169, 394] on button "Generate Label" at bounding box center [161, 395] width 93 height 28
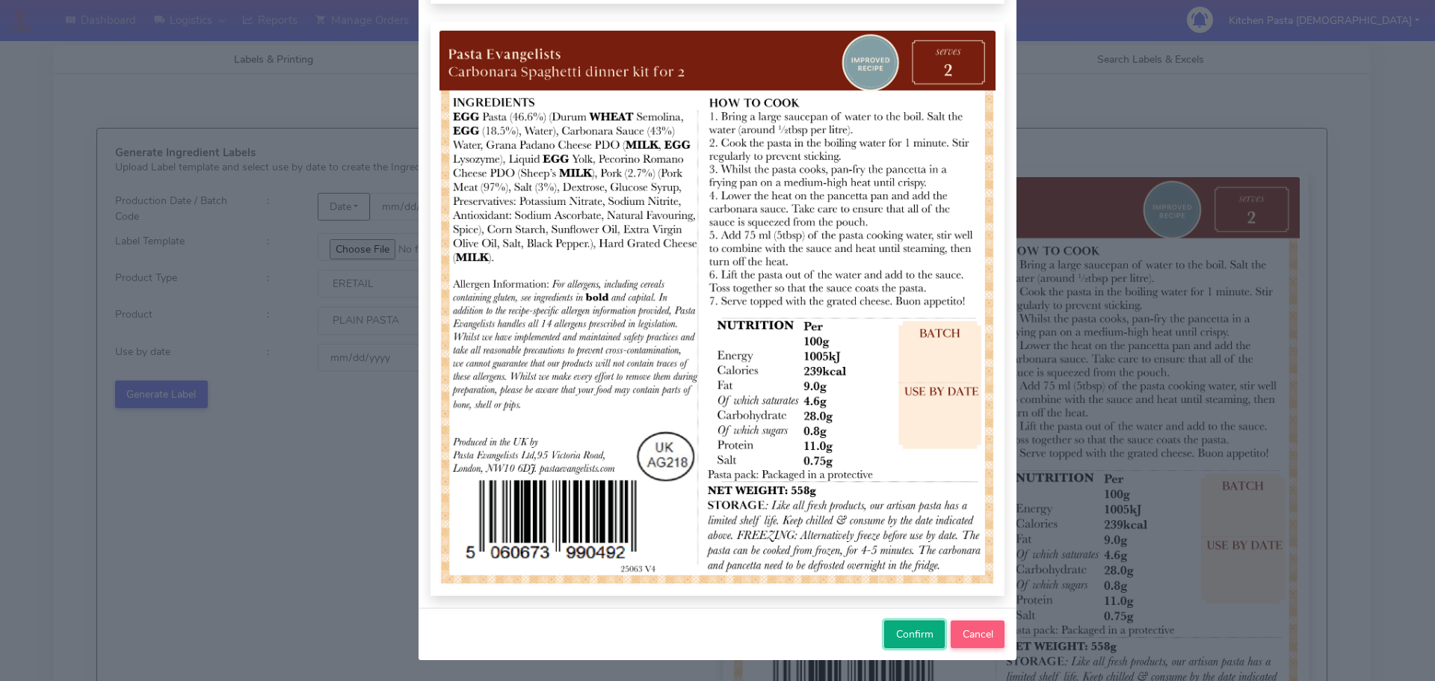
click at [899, 641] on span "Confirm" at bounding box center [914, 634] width 37 height 14
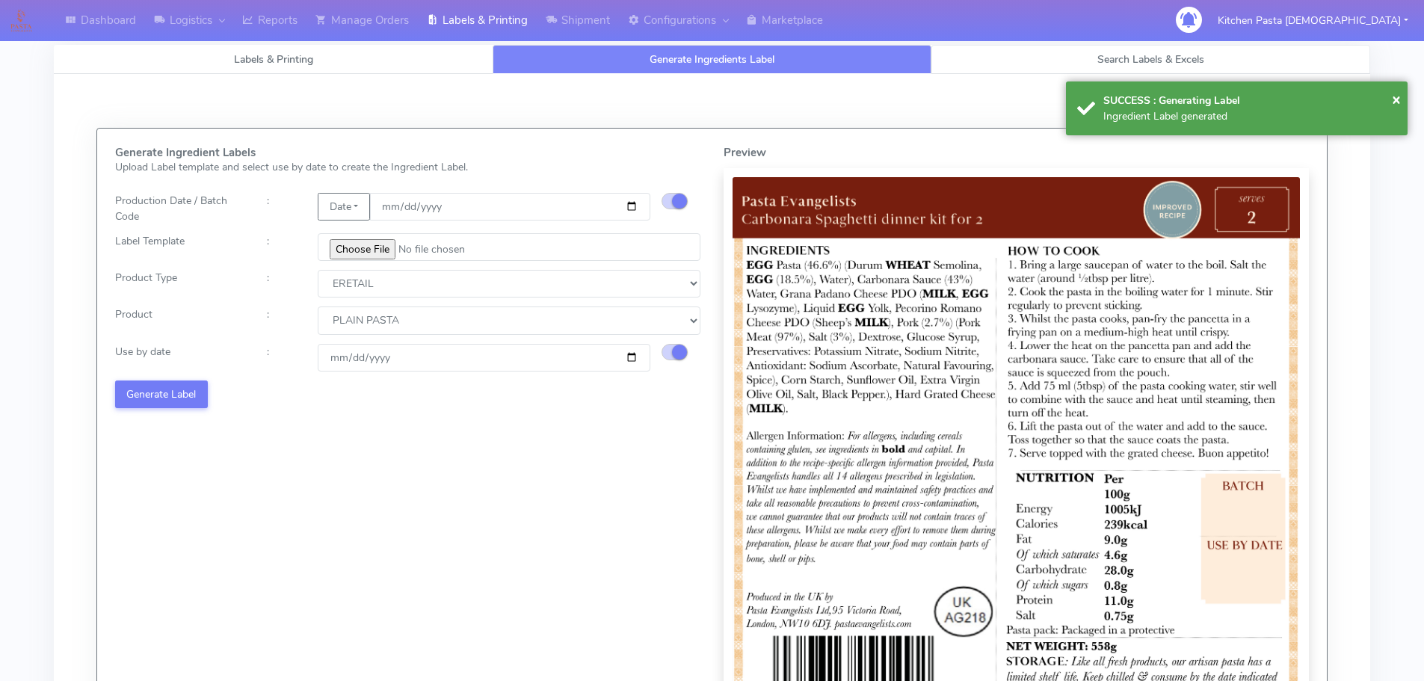
select select
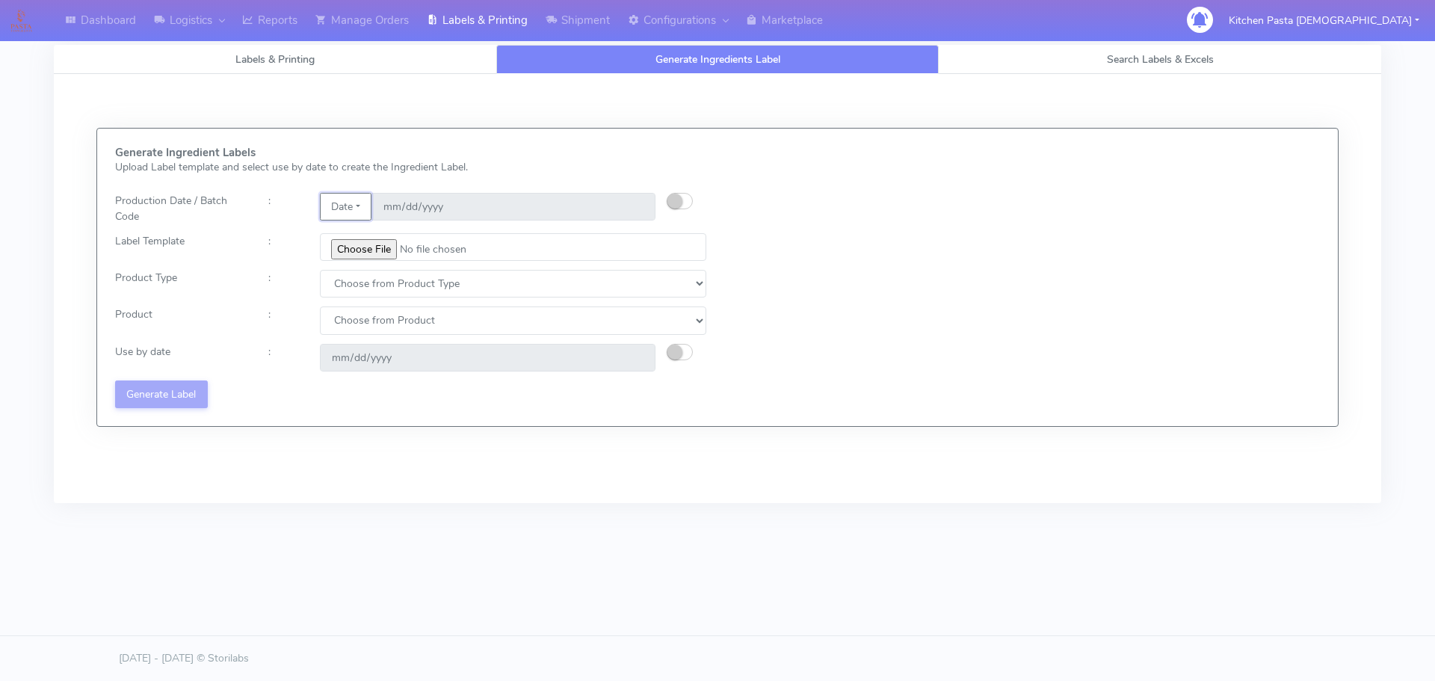
drag, startPoint x: 342, startPoint y: 203, endPoint x: 360, endPoint y: 221, distance: 25.4
click at [342, 203] on button "Date" at bounding box center [346, 207] width 52 height 28
click at [422, 205] on input "date" at bounding box center [514, 207] width 284 height 28
drag, startPoint x: 335, startPoint y: 202, endPoint x: 371, endPoint y: 242, distance: 54.0
click at [338, 203] on button "Date" at bounding box center [346, 207] width 52 height 28
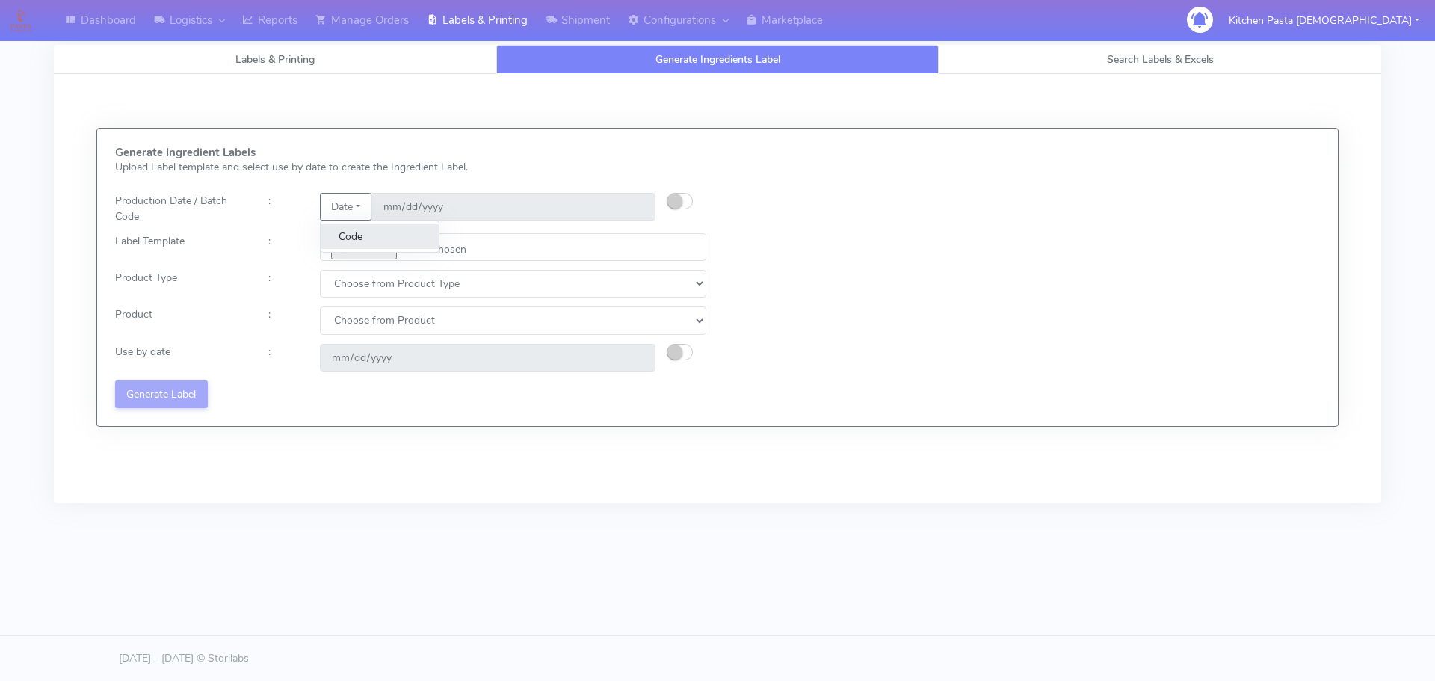
click at [371, 242] on link "Code" at bounding box center [380, 236] width 118 height 25
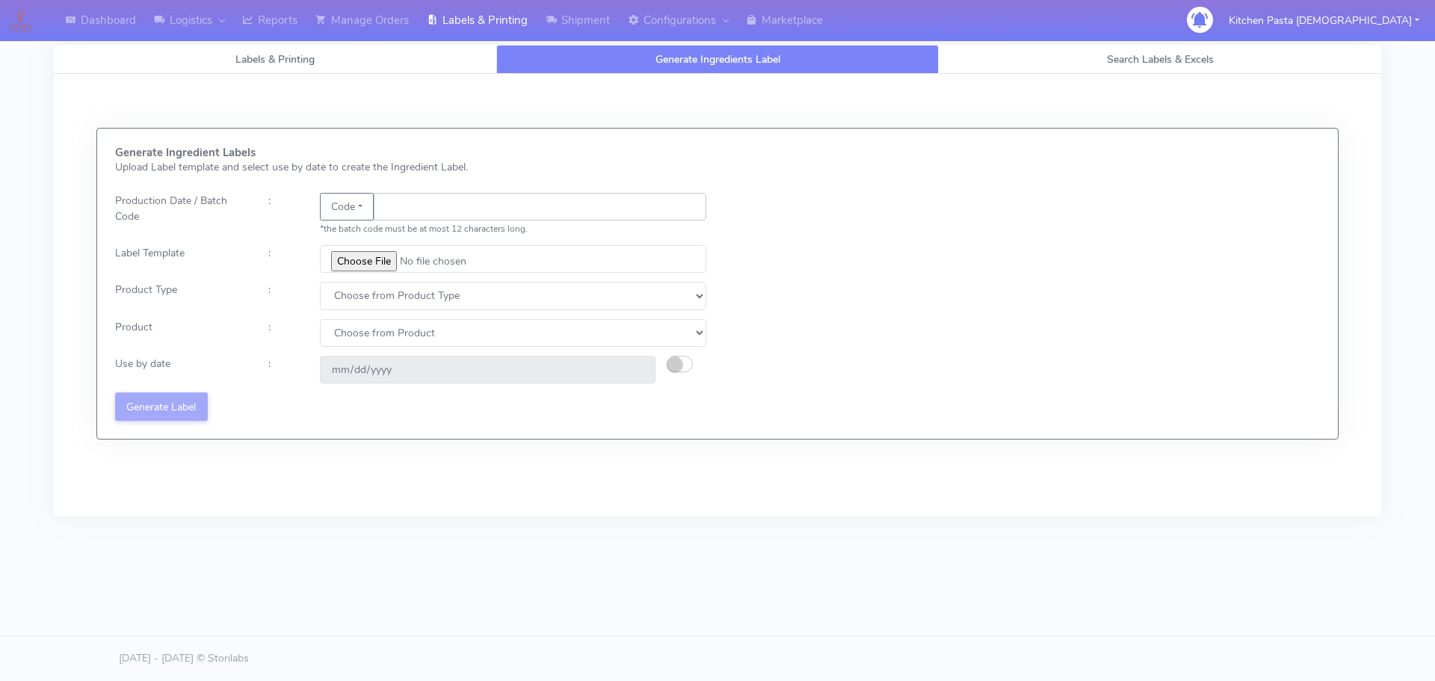
click at [426, 206] on input "text" at bounding box center [540, 207] width 333 height 28
type input "25234"
click at [375, 259] on input "file" at bounding box center [513, 259] width 387 height 28
type input "C:\fakepath\Spicy Prawn Mac and Cheese v1.jpg"
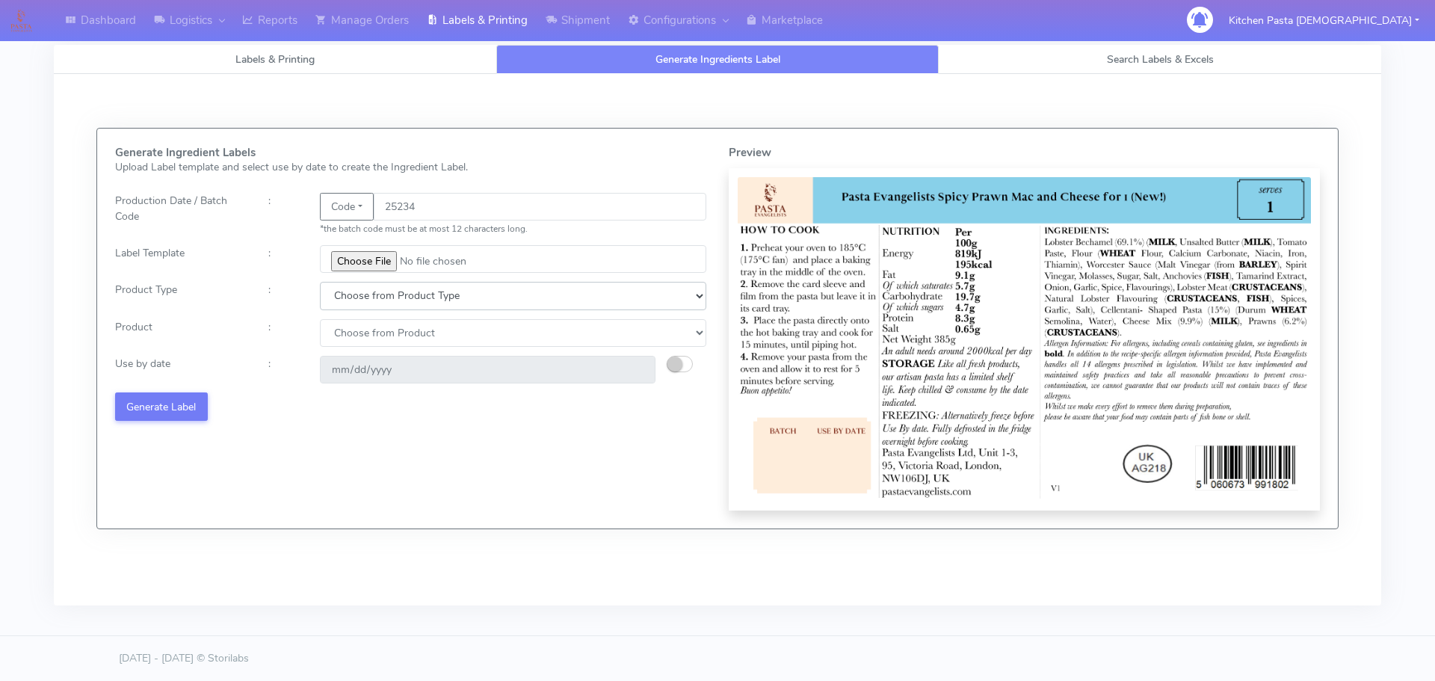
click at [390, 307] on select "Choose from Product Type ECOM ERETAIL CIRCULAR CIRC_DESERTS LASAGNE" at bounding box center [513, 296] width 387 height 28
select select "4"
click at [320, 282] on select "Choose from Product Type ECOM ERETAIL CIRCULAR CIRC_DESERTS LASAGNE" at bounding box center [513, 296] width 387 height 28
drag, startPoint x: 384, startPoint y: 332, endPoint x: 382, endPoint y: 343, distance: 11.3
click at [384, 332] on select "Choose from Product LASAGNE" at bounding box center [513, 333] width 387 height 28
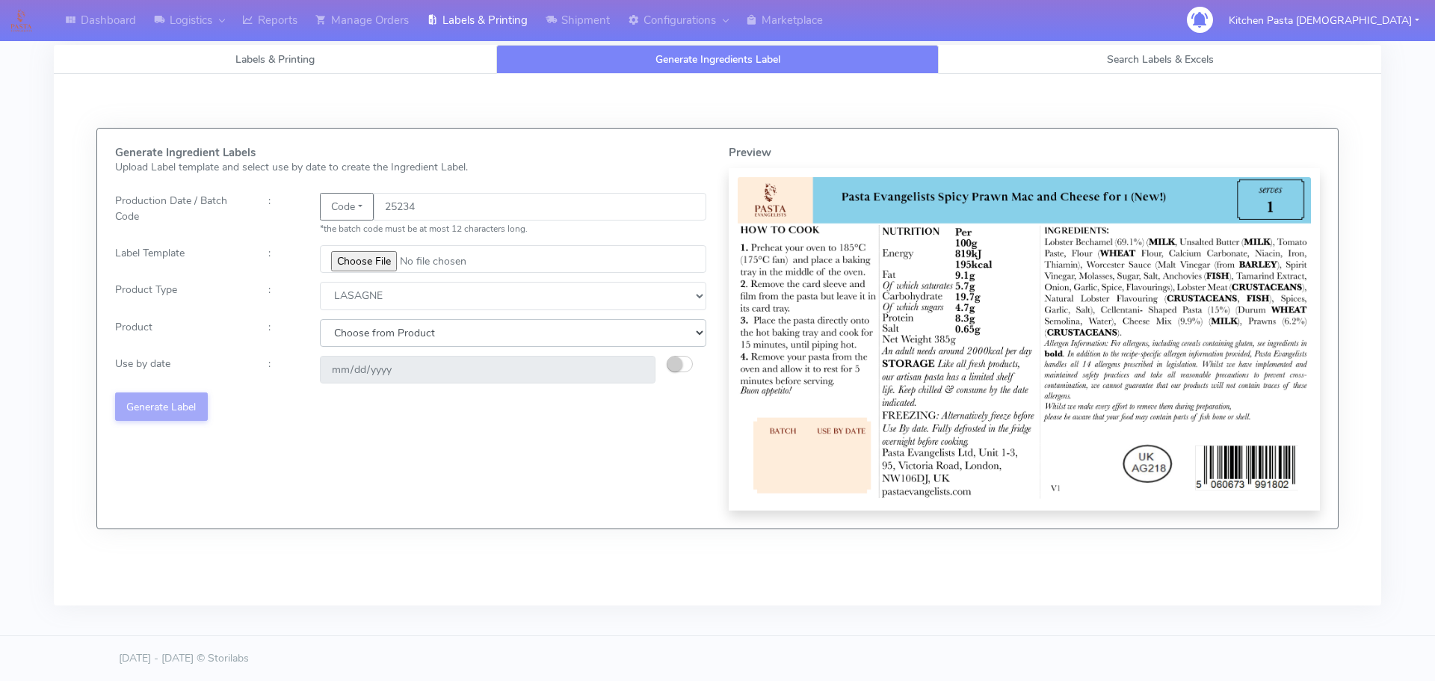
select select "0"
click at [320, 319] on select "Choose from Product LASAGNE" at bounding box center [513, 333] width 387 height 28
click at [672, 363] on small "button" at bounding box center [675, 364] width 15 height 15
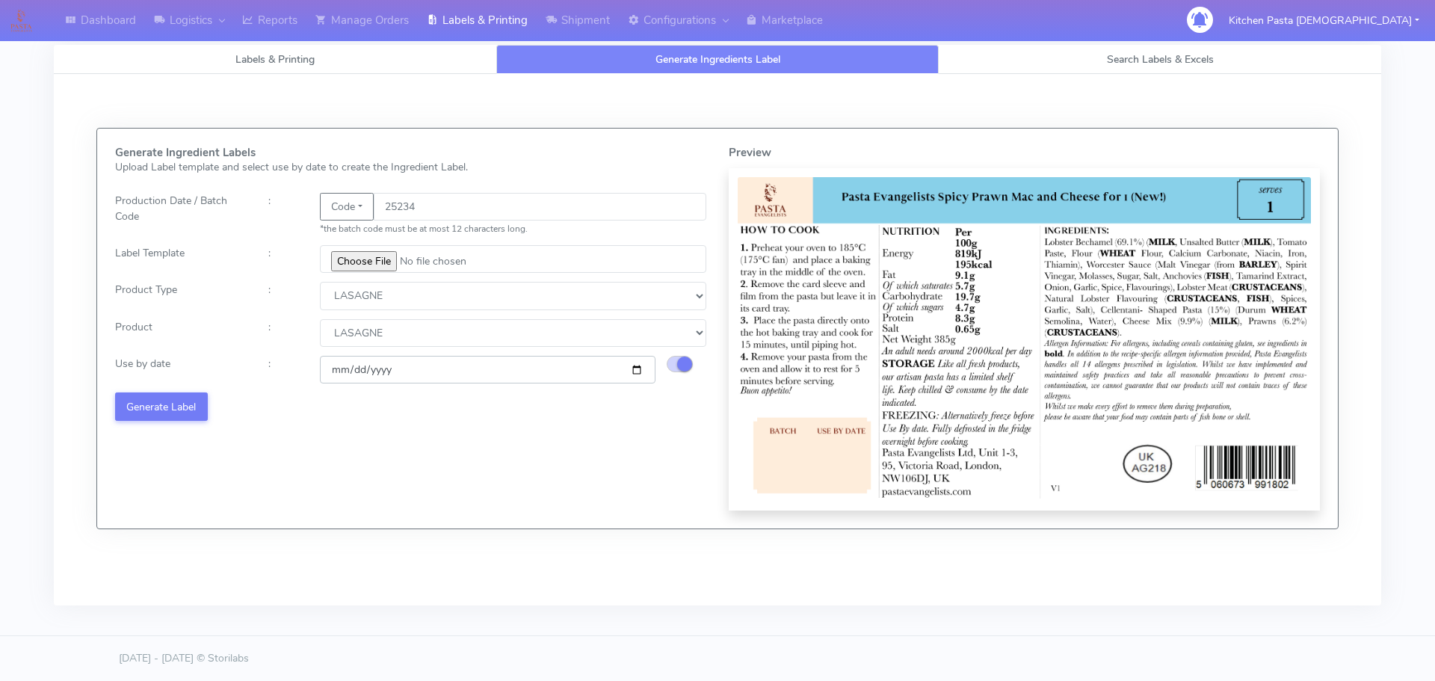
click at [631, 371] on input "[DATE]" at bounding box center [488, 370] width 336 height 28
type input "[DATE]"
click at [169, 405] on button "Generate Label" at bounding box center [161, 406] width 93 height 28
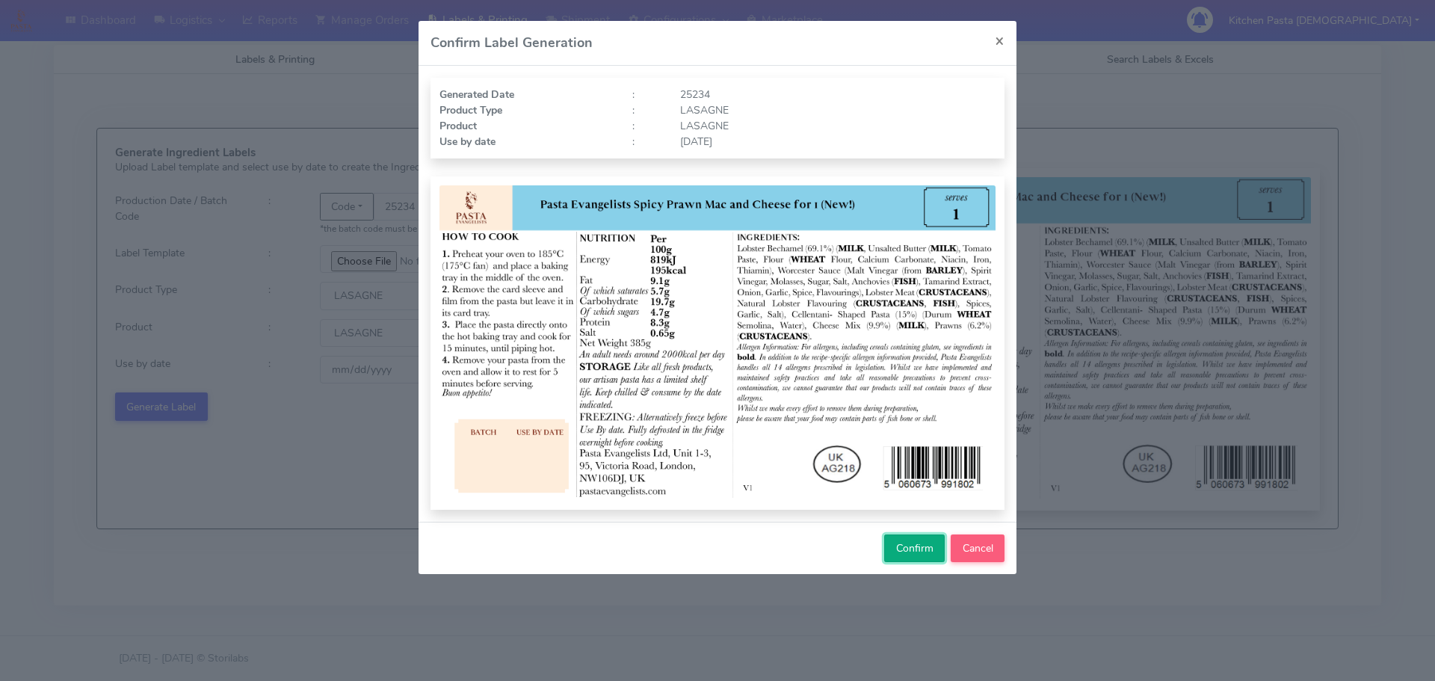
click at [897, 547] on span "Confirm" at bounding box center [914, 548] width 37 height 14
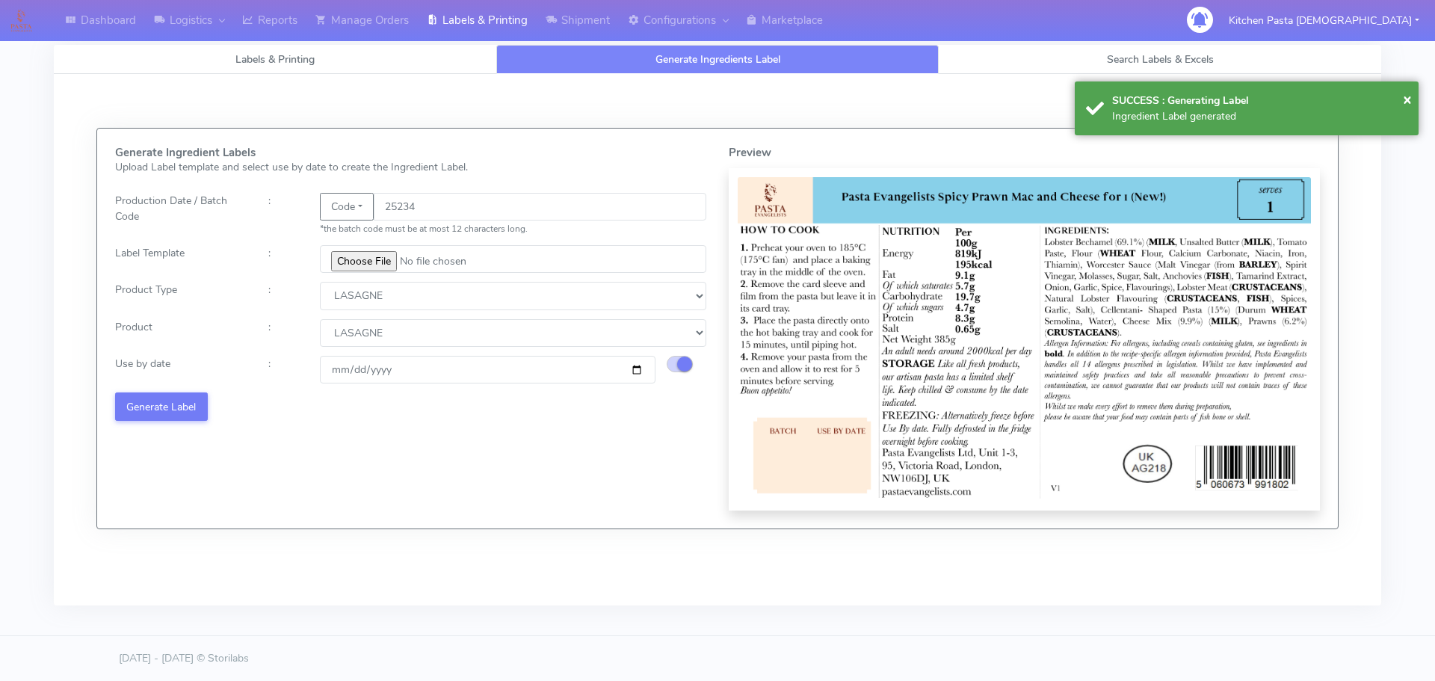
select select
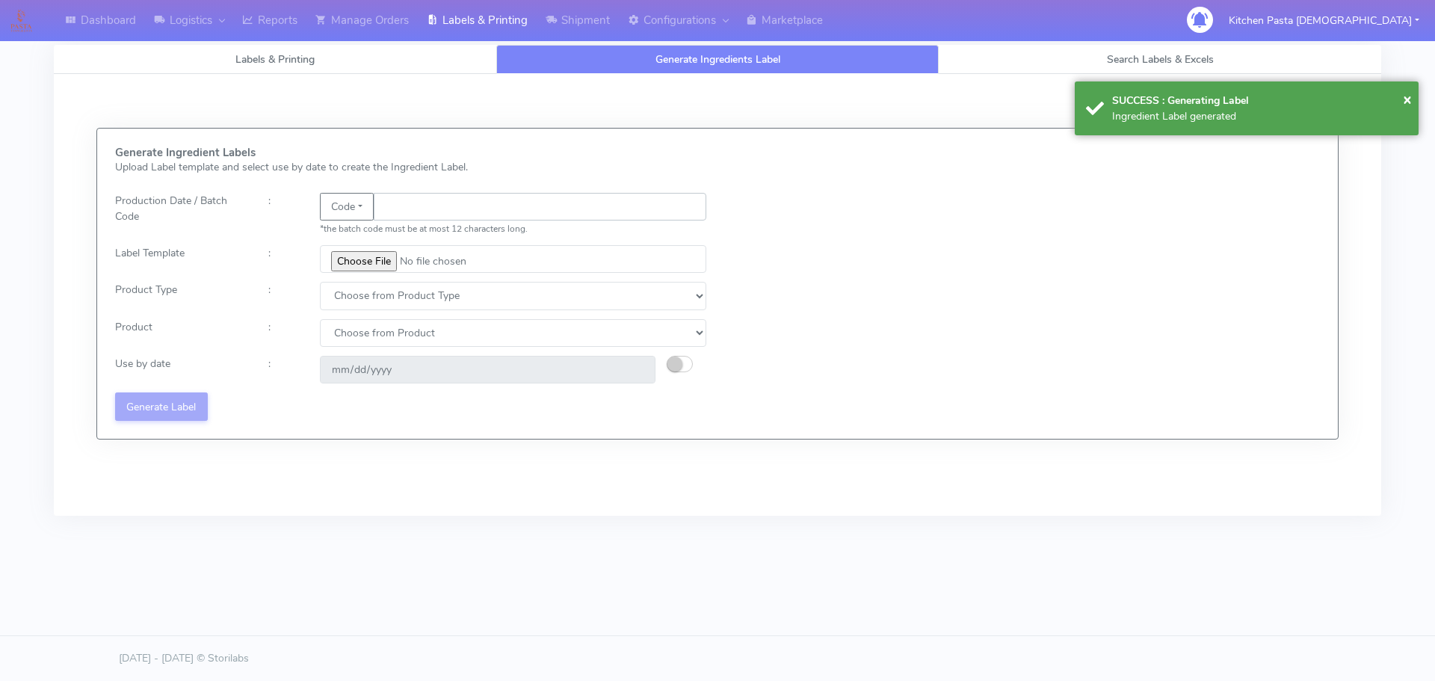
click at [417, 200] on input "text" at bounding box center [540, 207] width 333 height 28
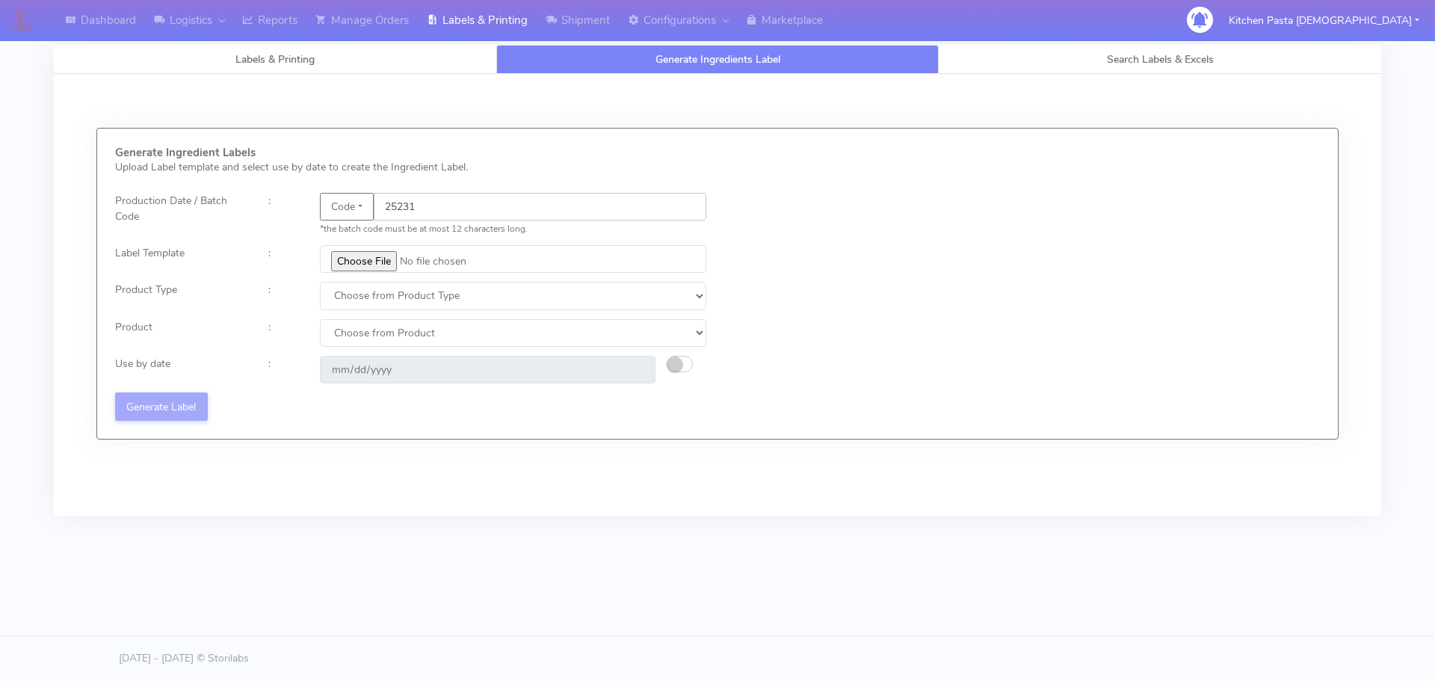
type input "25231"
click at [378, 260] on input "file" at bounding box center [513, 259] width 387 height 28
type input "C:\fakepath\Pasta Evangelists truffle mac & cheese for 1_V2.jpg"
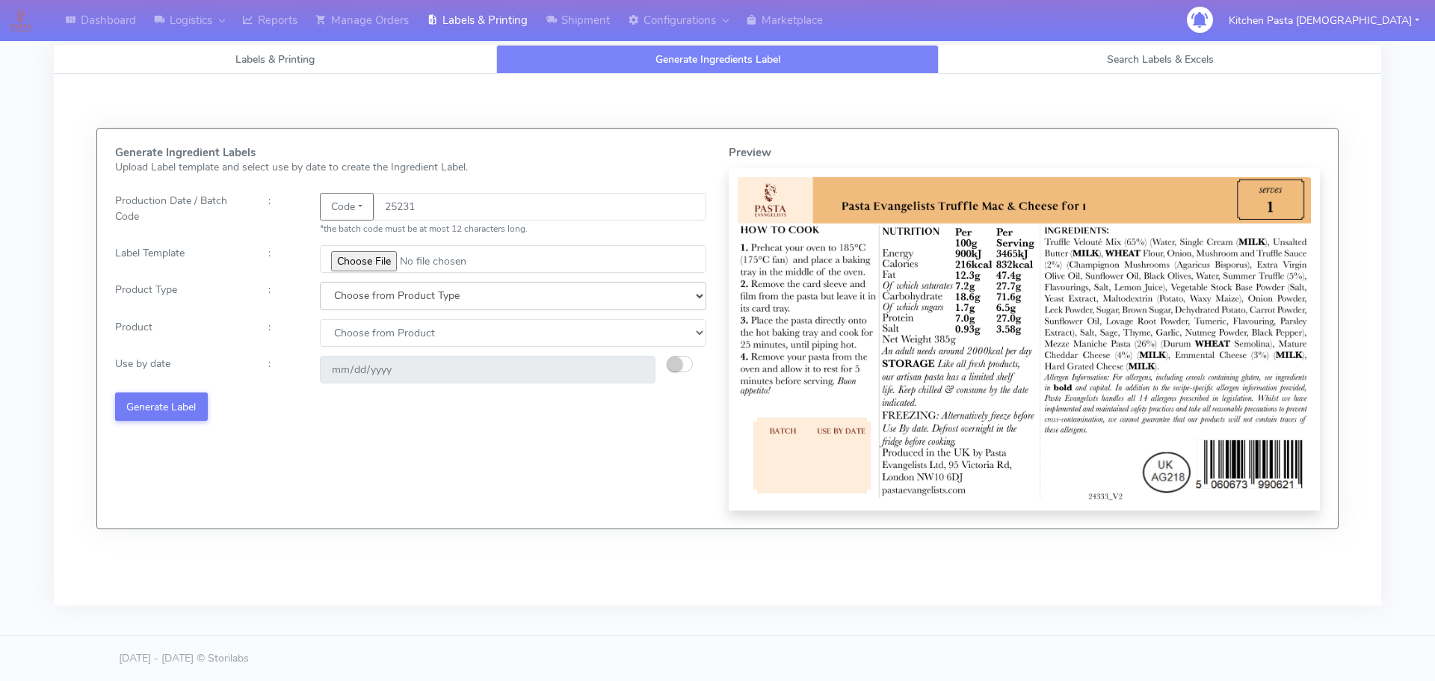
click at [382, 304] on select "Choose from Product Type ECOM ERETAIL CIRCULAR CIRC_DESERTS LASAGNE" at bounding box center [513, 296] width 387 height 28
select select "4"
click at [320, 282] on select "Choose from Product Type ECOM ERETAIL CIRCULAR CIRC_DESERTS LASAGNE" at bounding box center [513, 296] width 387 height 28
click at [372, 339] on select "Choose from Product LASAGNE" at bounding box center [513, 333] width 387 height 28
select select "0"
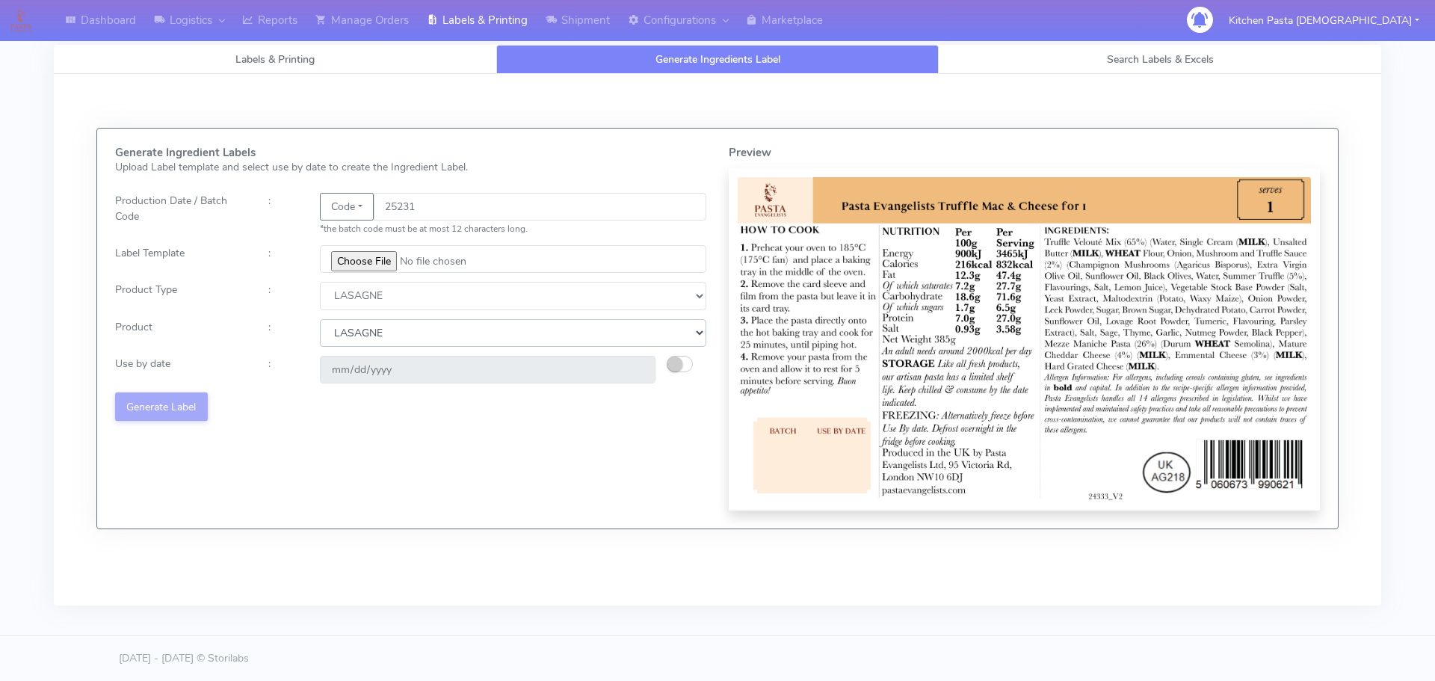
click at [320, 319] on select "Choose from Product LASAGNE" at bounding box center [513, 333] width 387 height 28
click at [682, 361] on small "button" at bounding box center [675, 364] width 15 height 15
click at [632, 369] on input "[DATE]" at bounding box center [488, 370] width 336 height 28
type input "[DATE]"
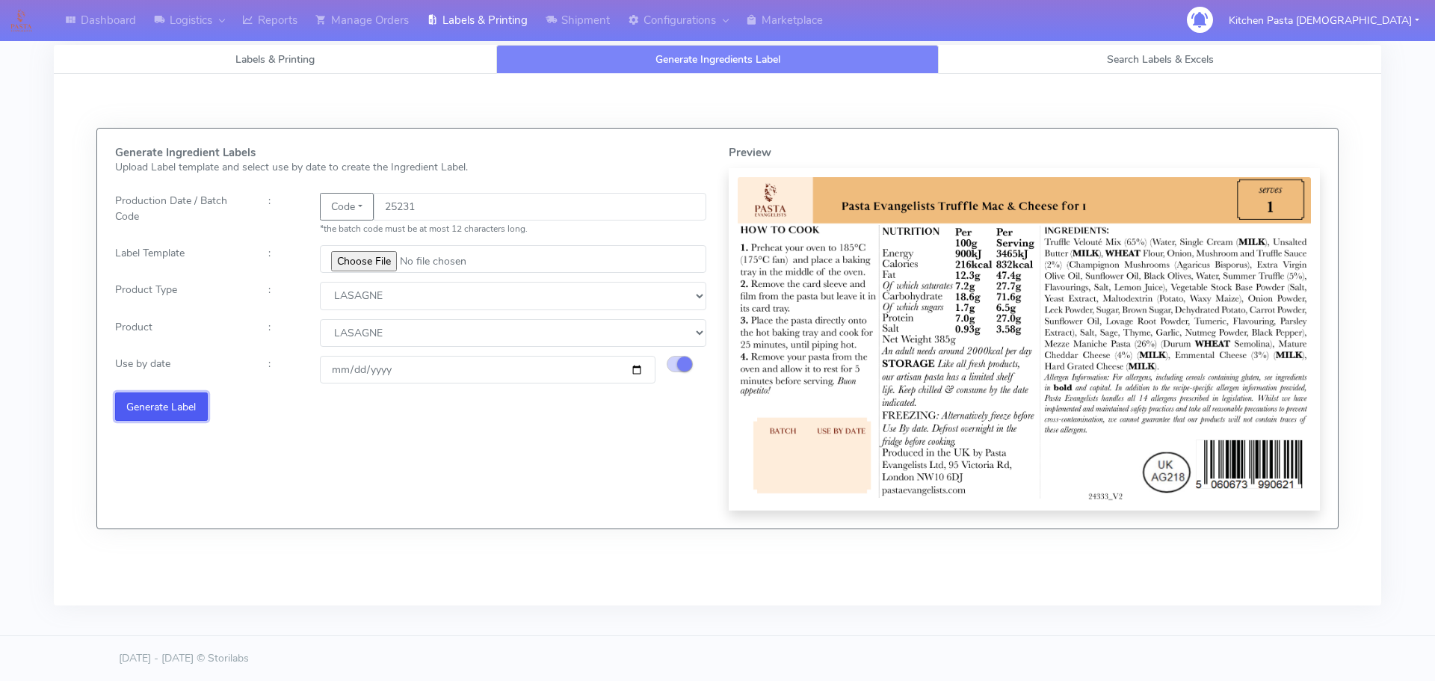
click at [164, 400] on button "Generate Label" at bounding box center [161, 406] width 93 height 28
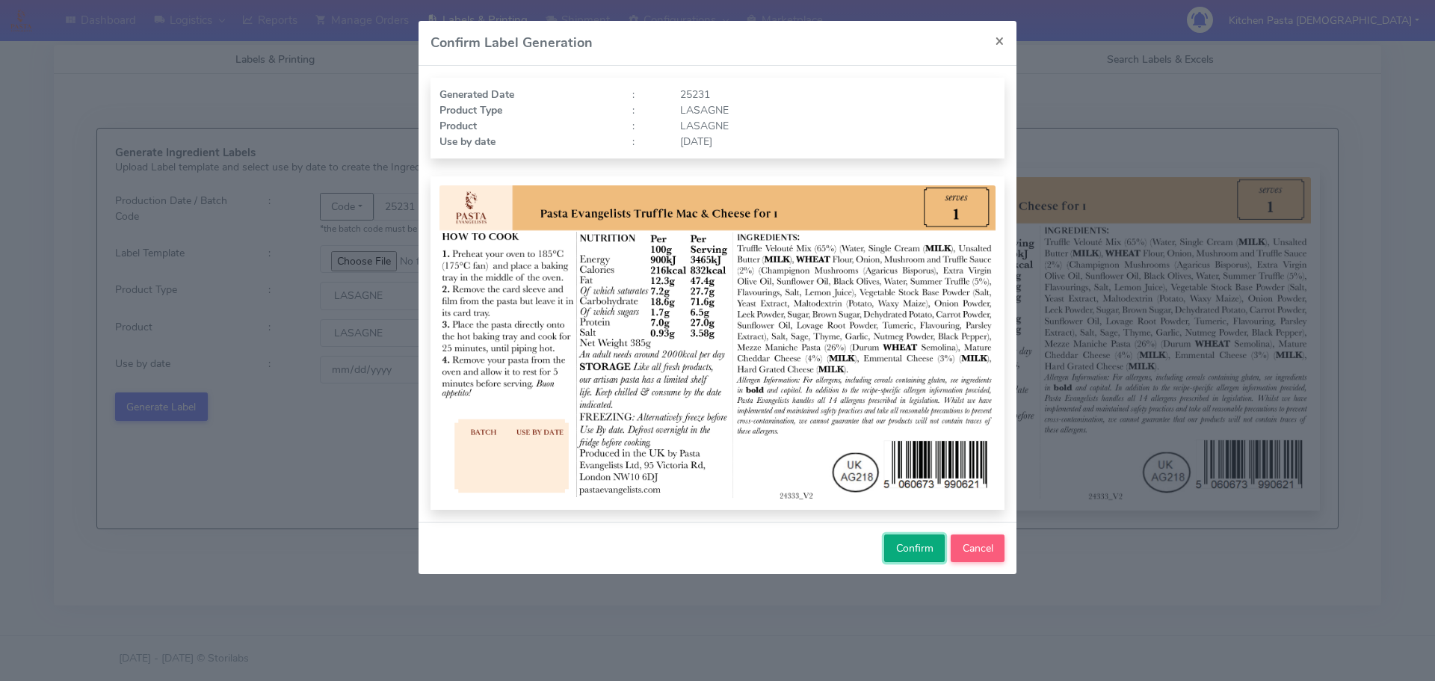
click at [927, 560] on button "Confirm" at bounding box center [914, 549] width 61 height 28
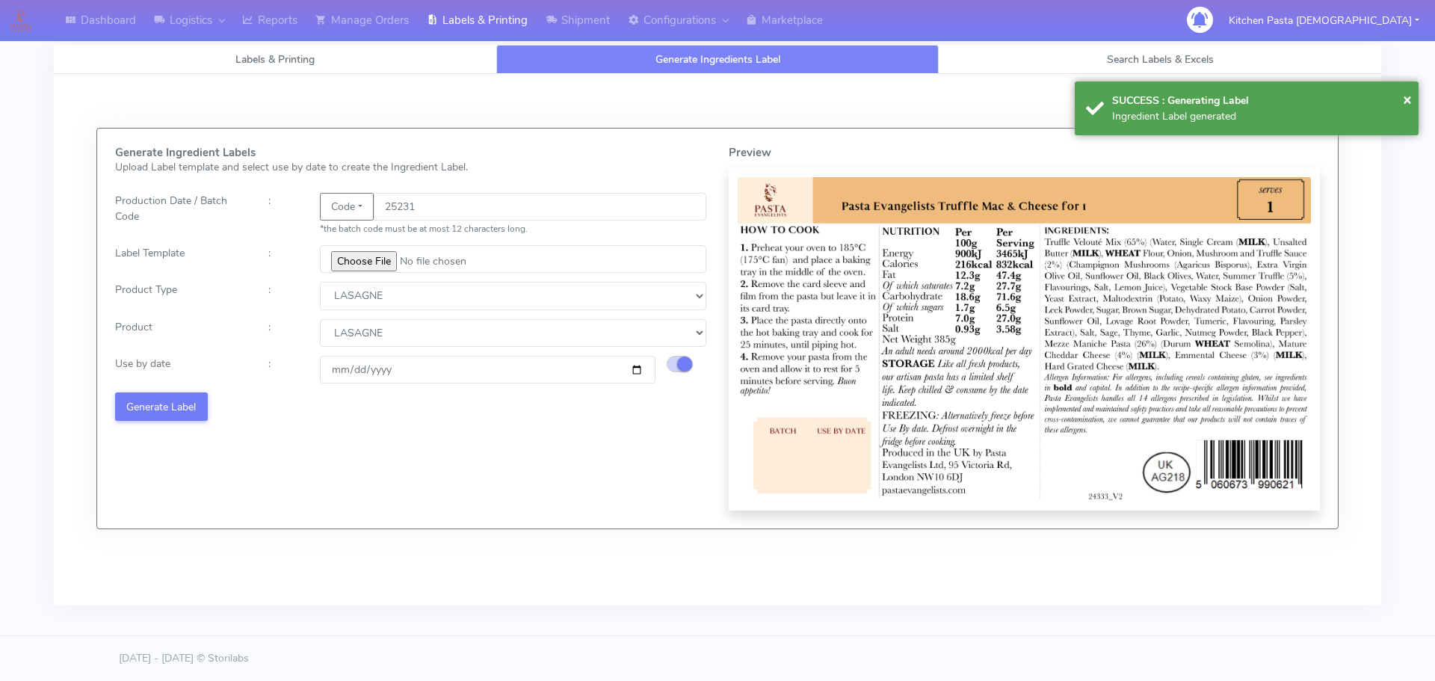
select select
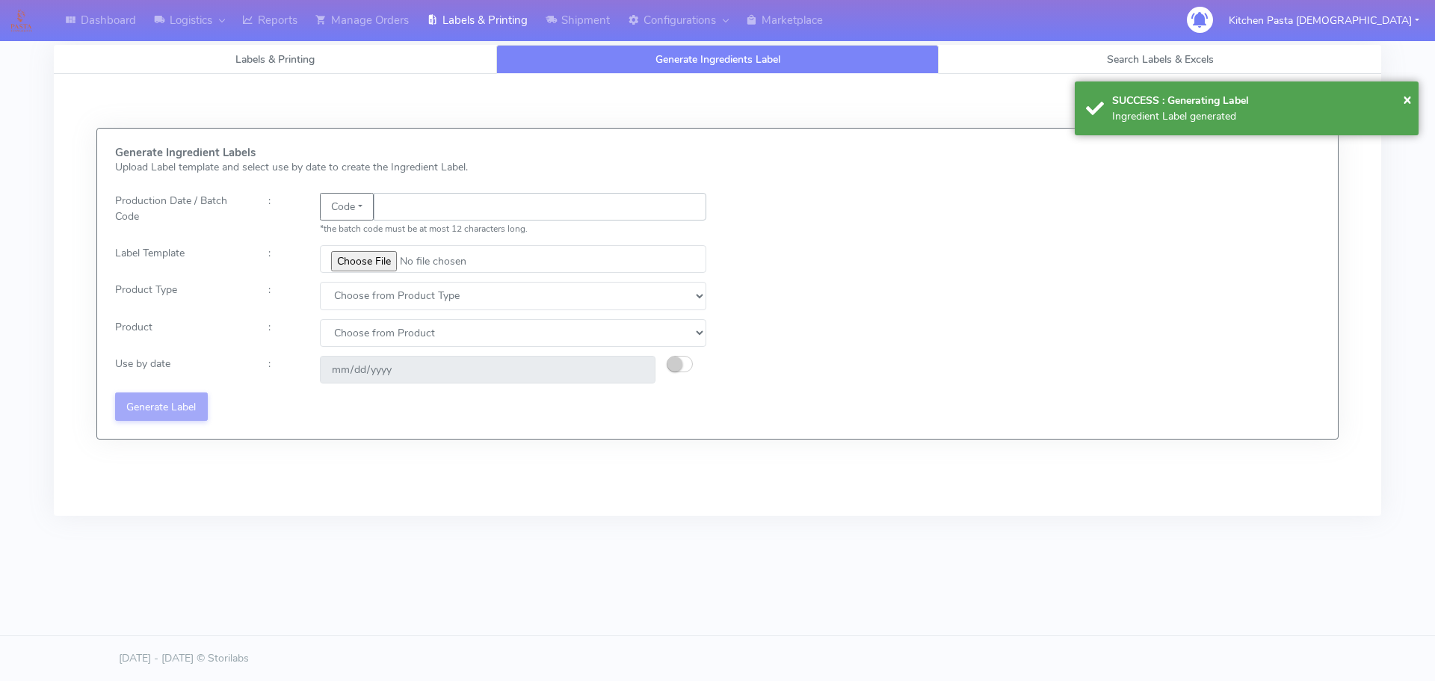
click at [406, 211] on input "text" at bounding box center [540, 207] width 333 height 28
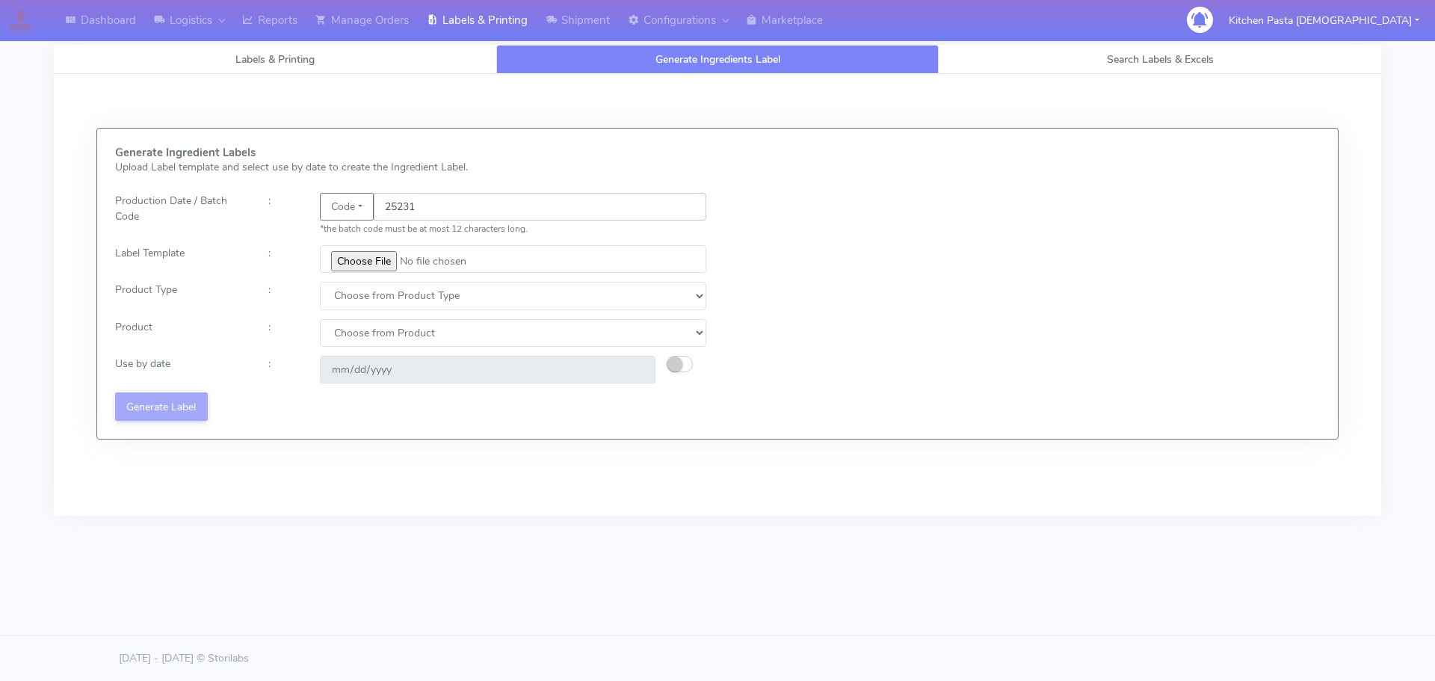
type input "25231"
click at [360, 265] on input "file" at bounding box center [513, 259] width 387 height 28
type input "C:\fakepath\Beef & Chianti Lasagne 1 v3.jpg"
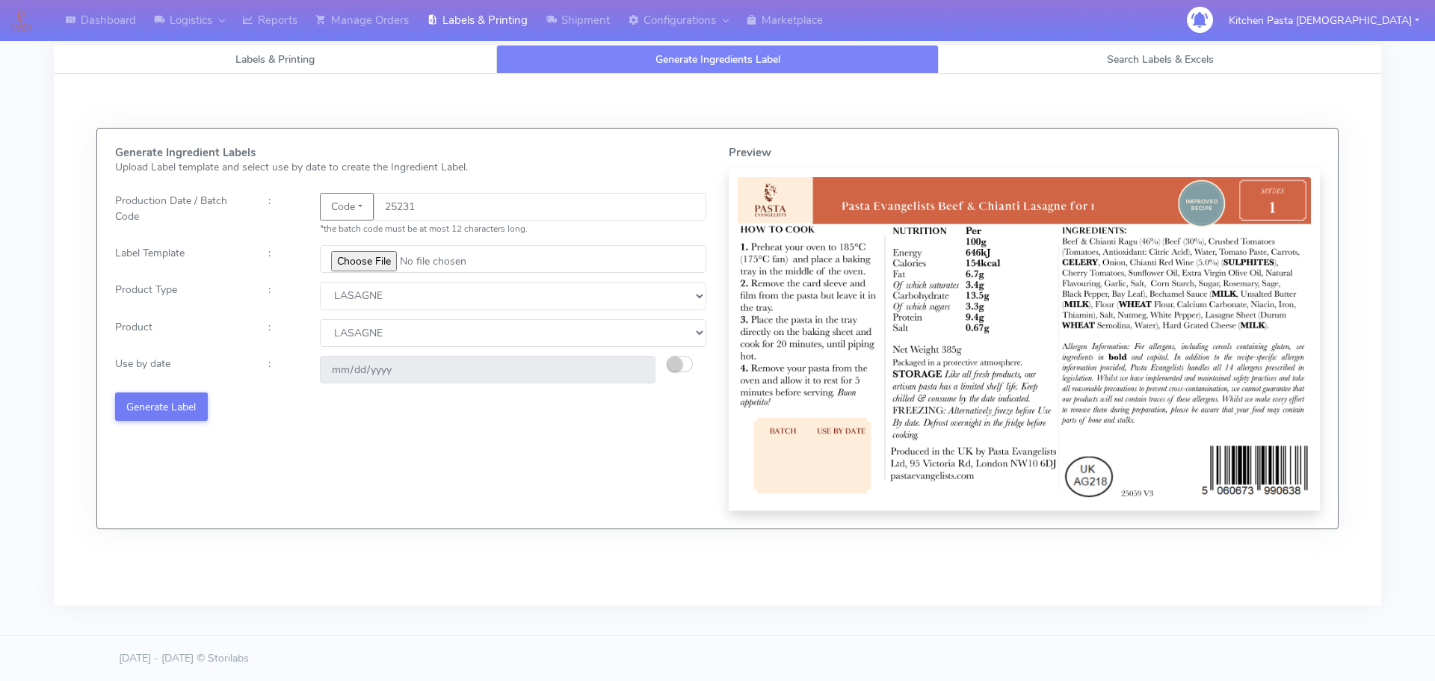
select select "4"
select select "0"
click at [675, 361] on small "button" at bounding box center [675, 364] width 15 height 15
click at [636, 370] on input "[DATE]" at bounding box center [488, 370] width 336 height 28
type input "[DATE]"
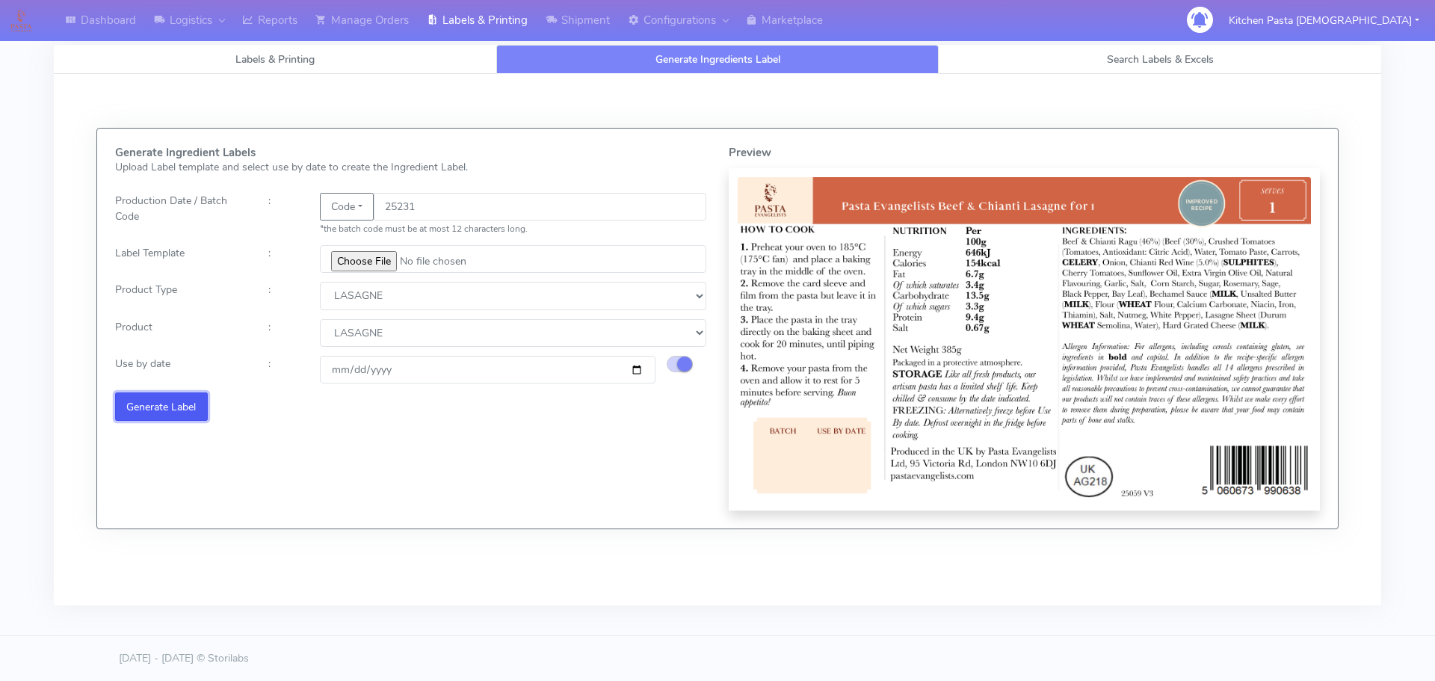
click at [177, 410] on button "Generate Label" at bounding box center [161, 406] width 93 height 28
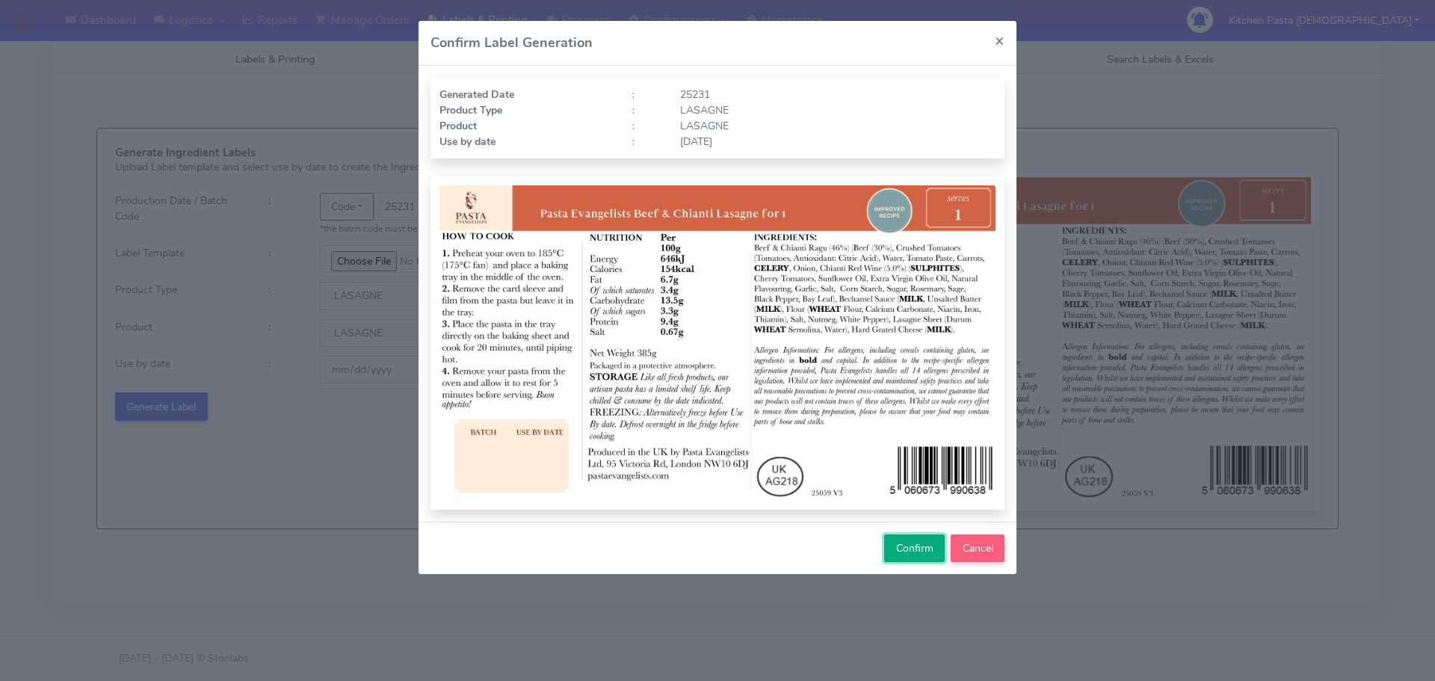
click at [899, 535] on button "Confirm" at bounding box center [914, 549] width 61 height 28
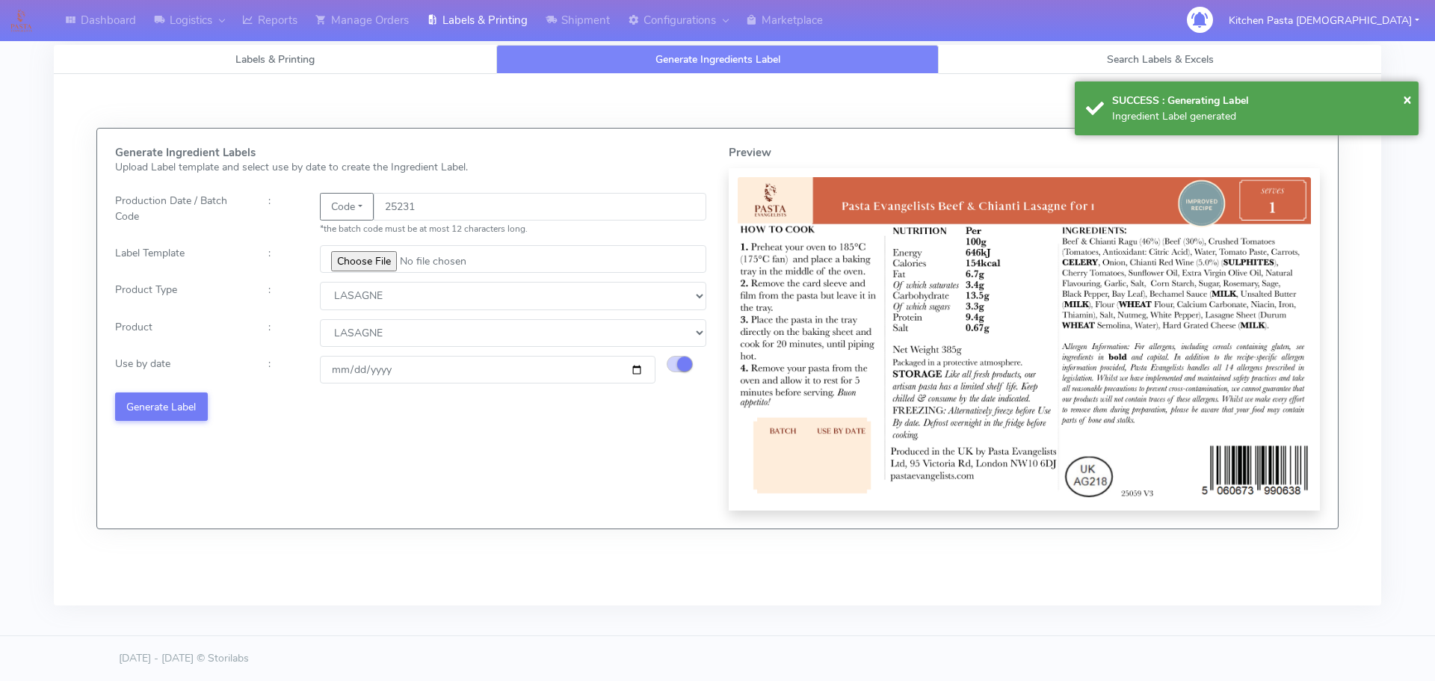
select select
